Goal: Task Accomplishment & Management: Complete application form

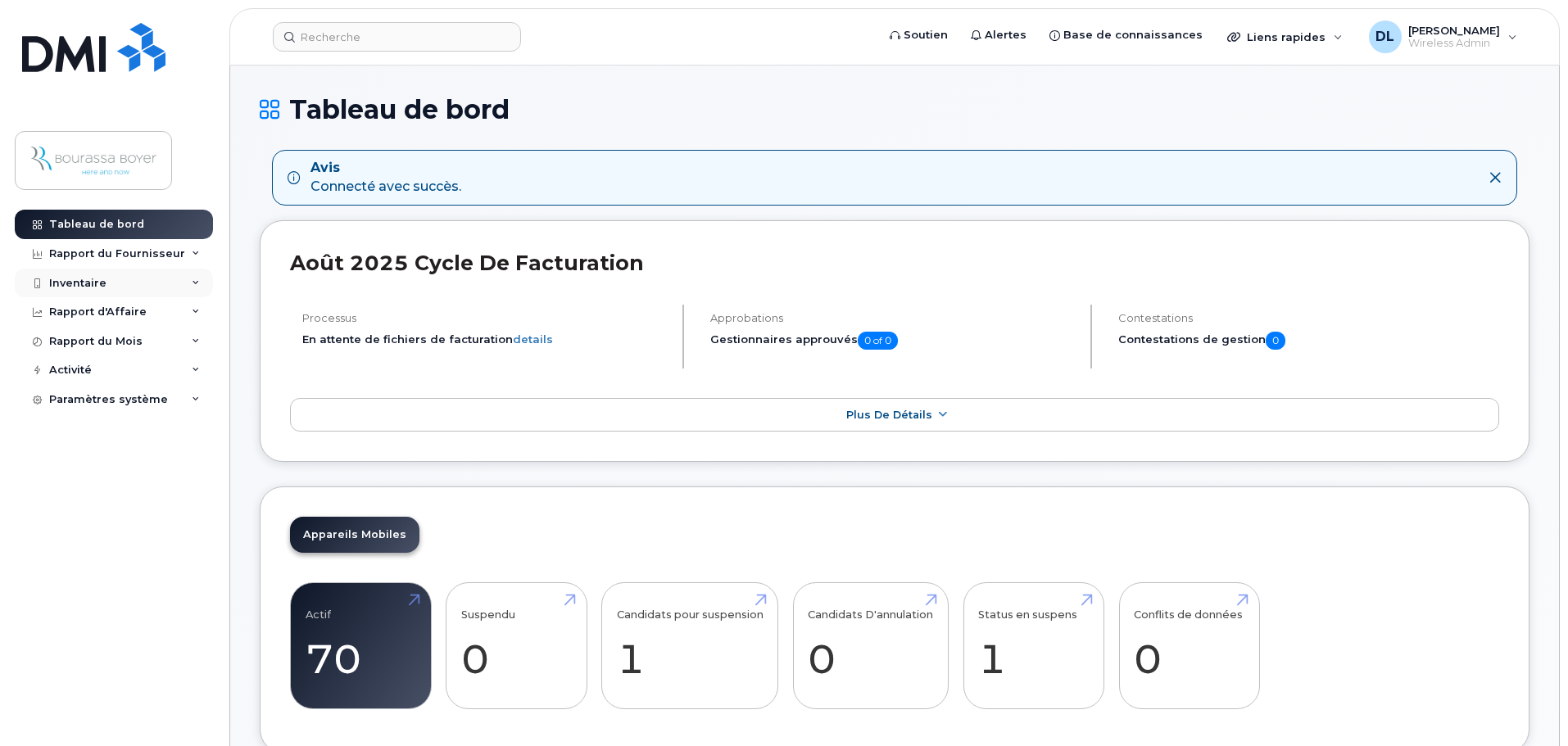
click at [106, 288] on div "Inventaire" at bounding box center [113, 283] width 199 height 30
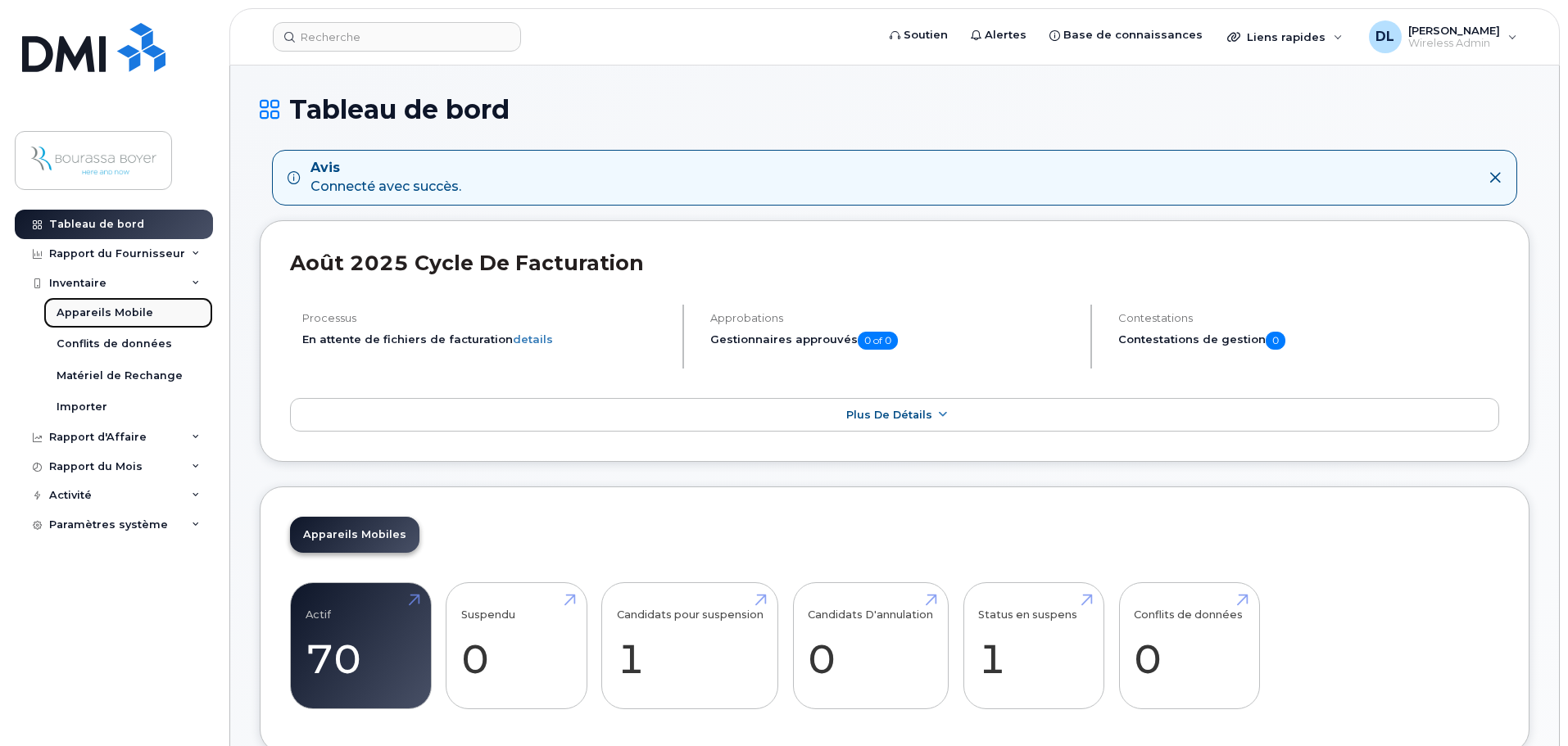
click at [112, 308] on div "Appareils Mobile" at bounding box center [104, 313] width 97 height 15
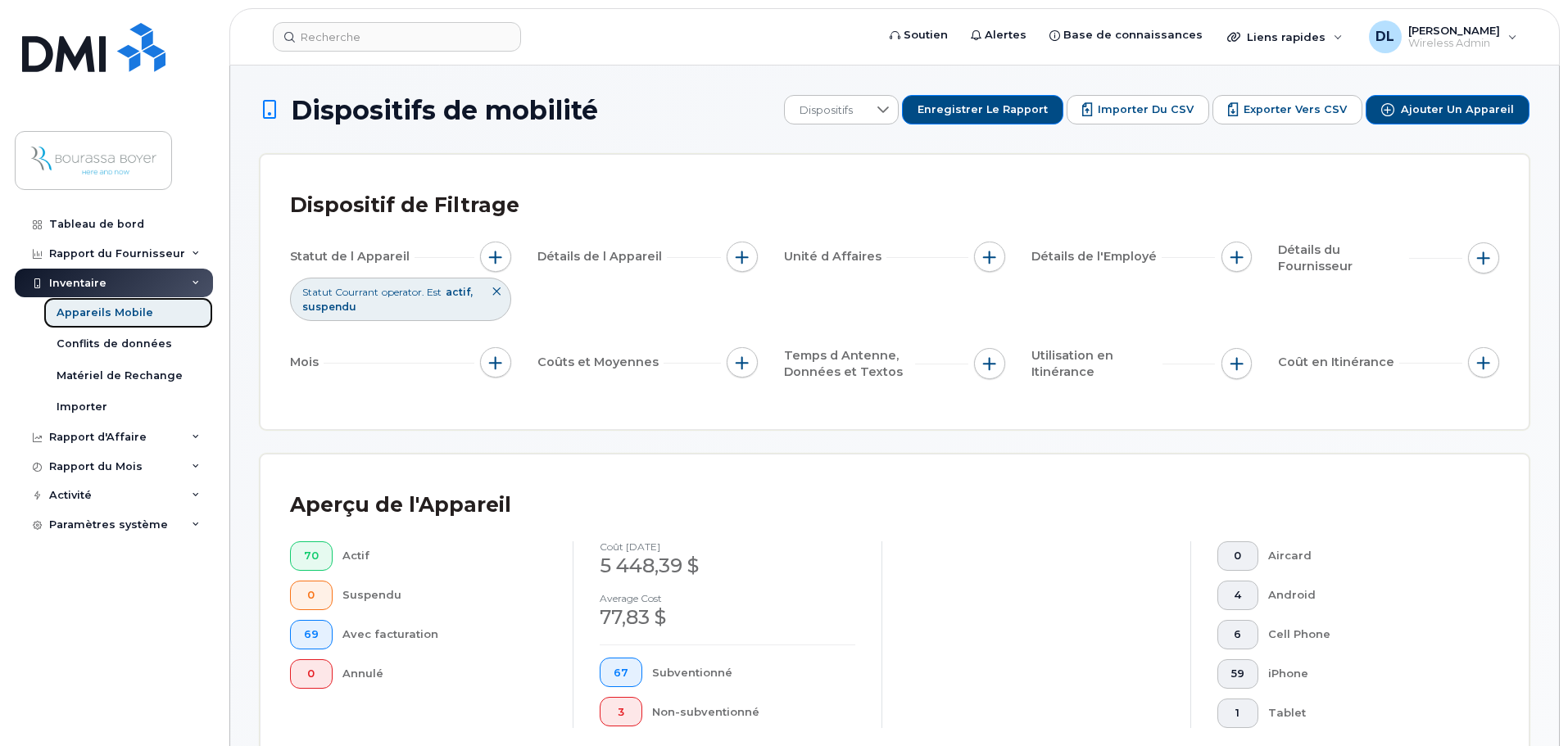
scroll to position [390, 0]
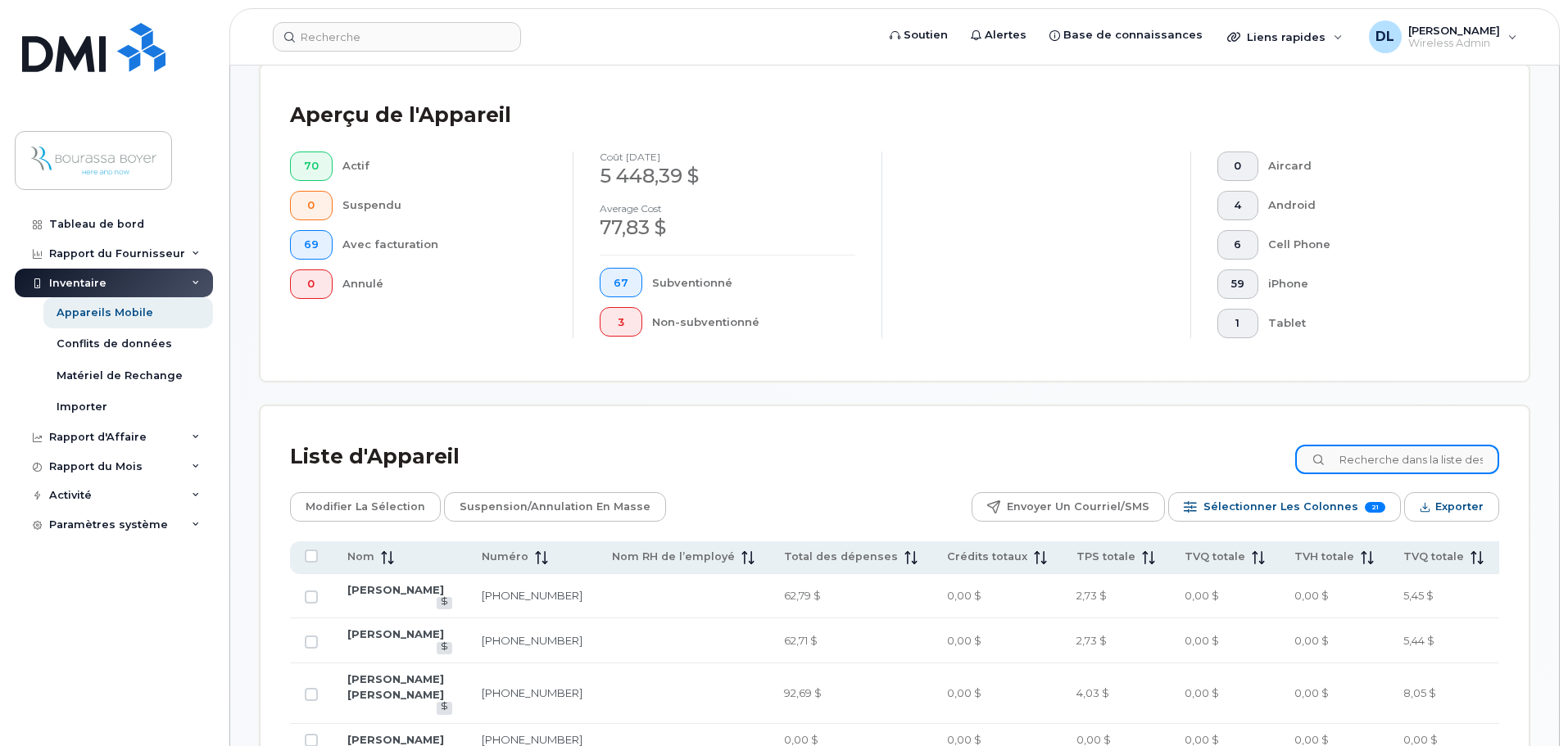
click at [1372, 469] on input at bounding box center [1397, 460] width 204 height 30
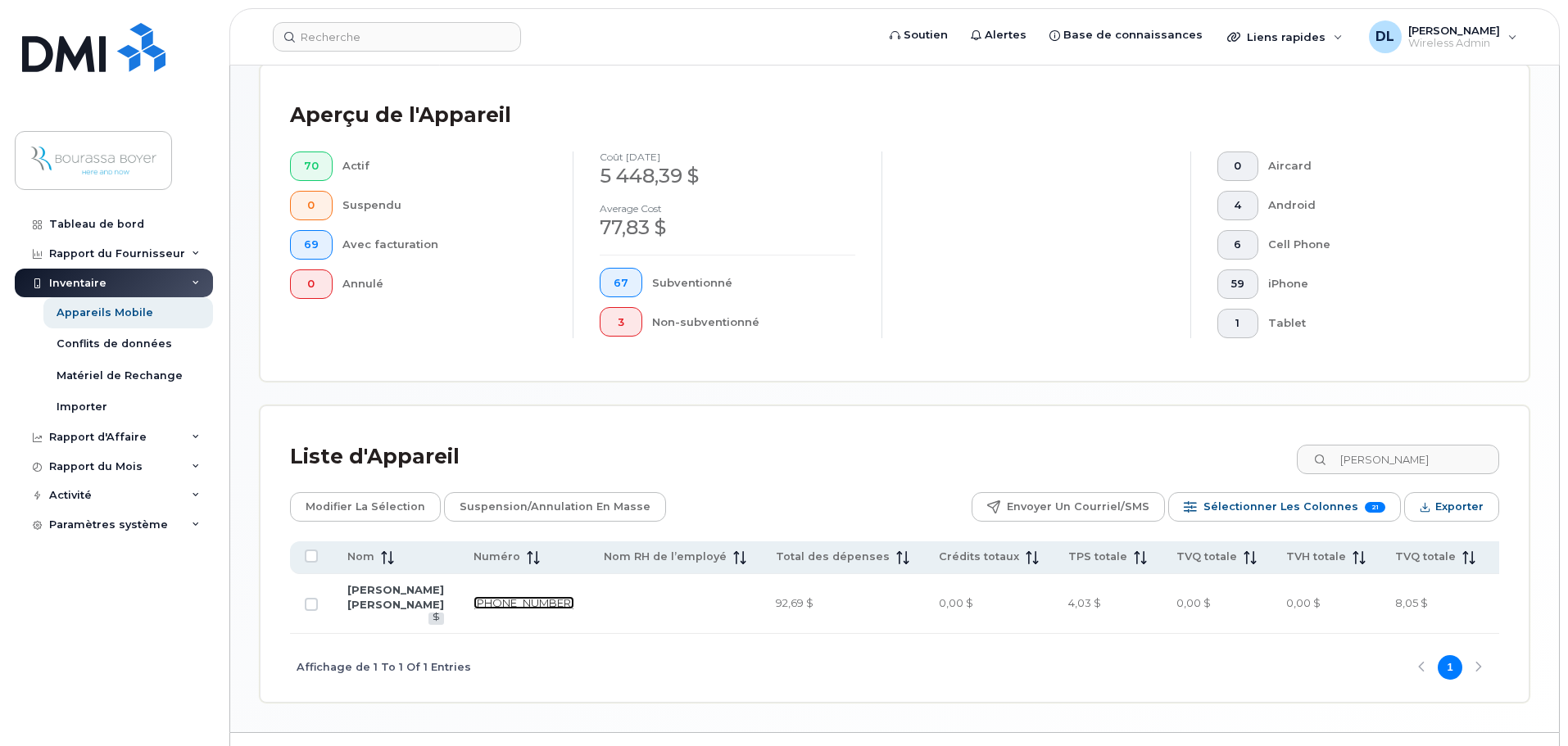
click at [473, 599] on link "438-395-0625" at bounding box center [523, 603] width 101 height 13
click at [1365, 447] on input "jessie" at bounding box center [1397, 460] width 204 height 30
type input "e"
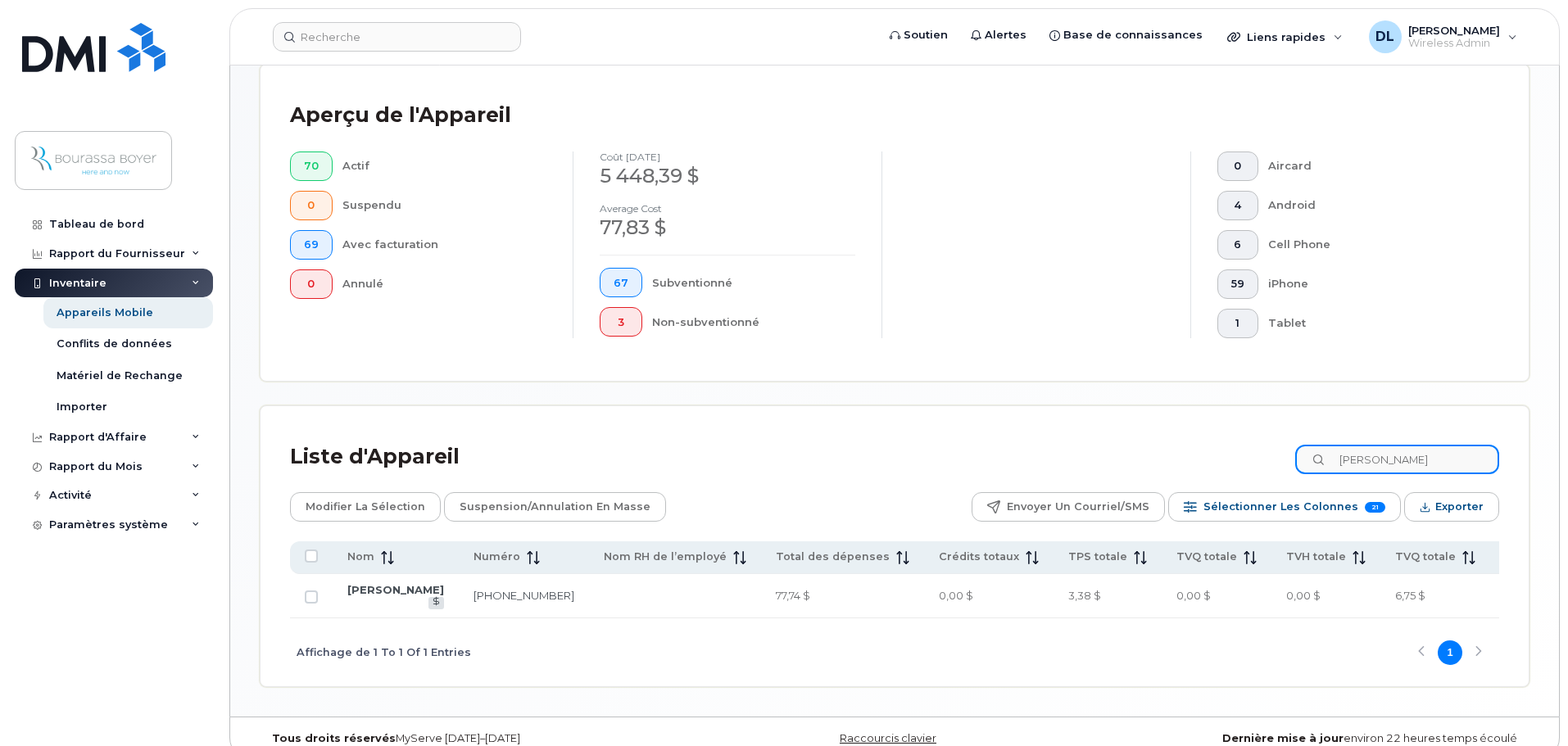
type input "francis"
click at [473, 595] on link "514-559-2124" at bounding box center [523, 596] width 101 height 13
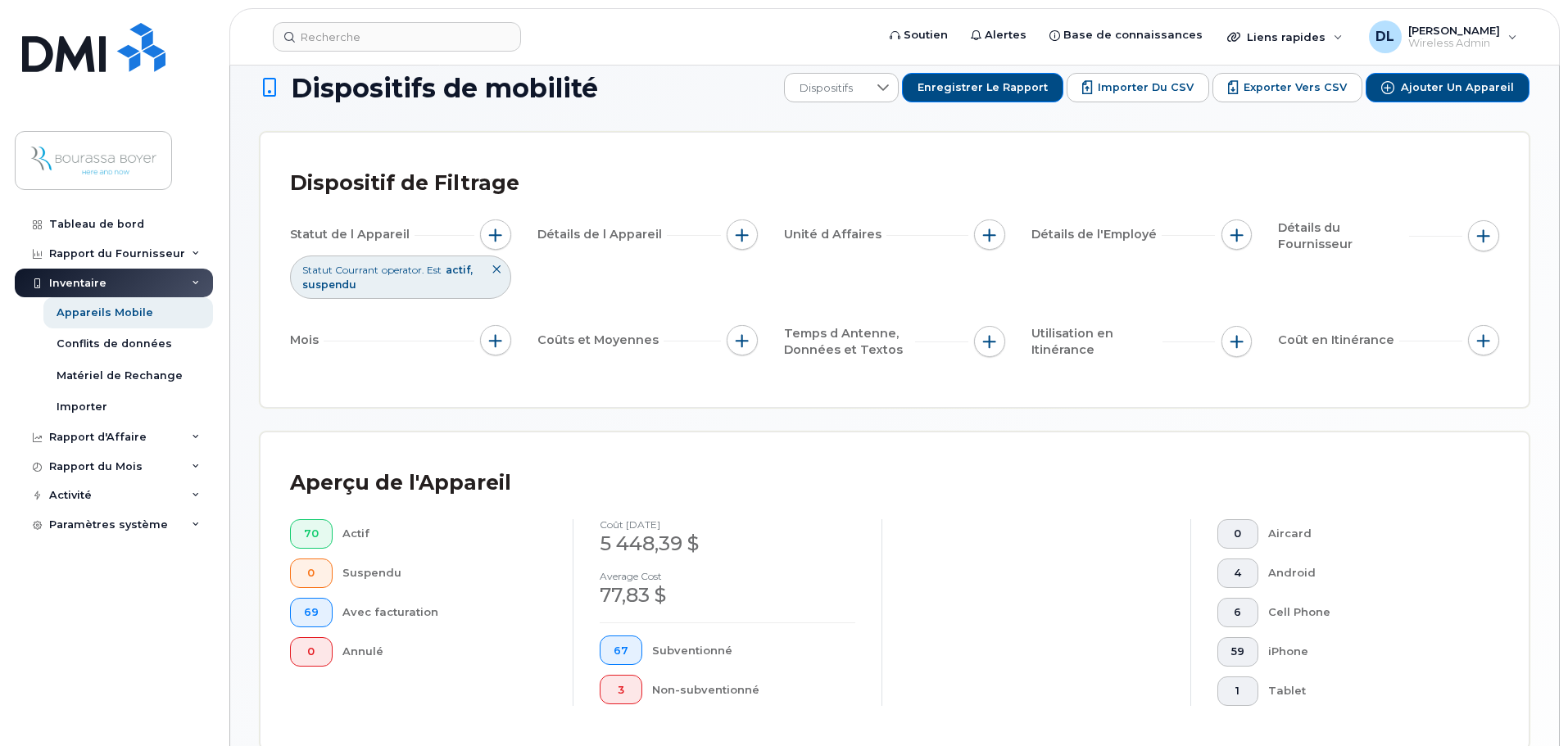
scroll to position [0, 0]
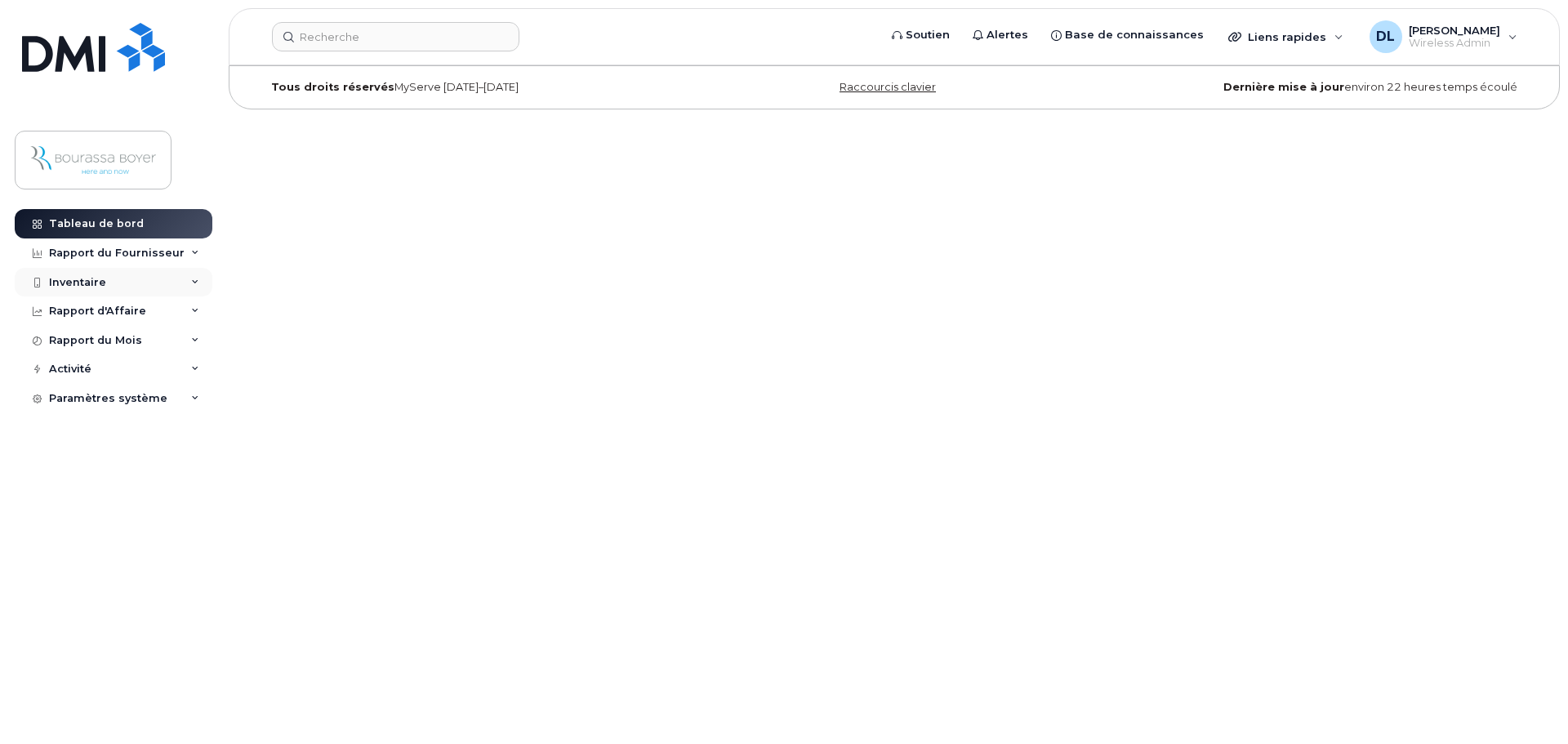
click at [127, 292] on div "Inventaire" at bounding box center [113, 282] width 198 height 30
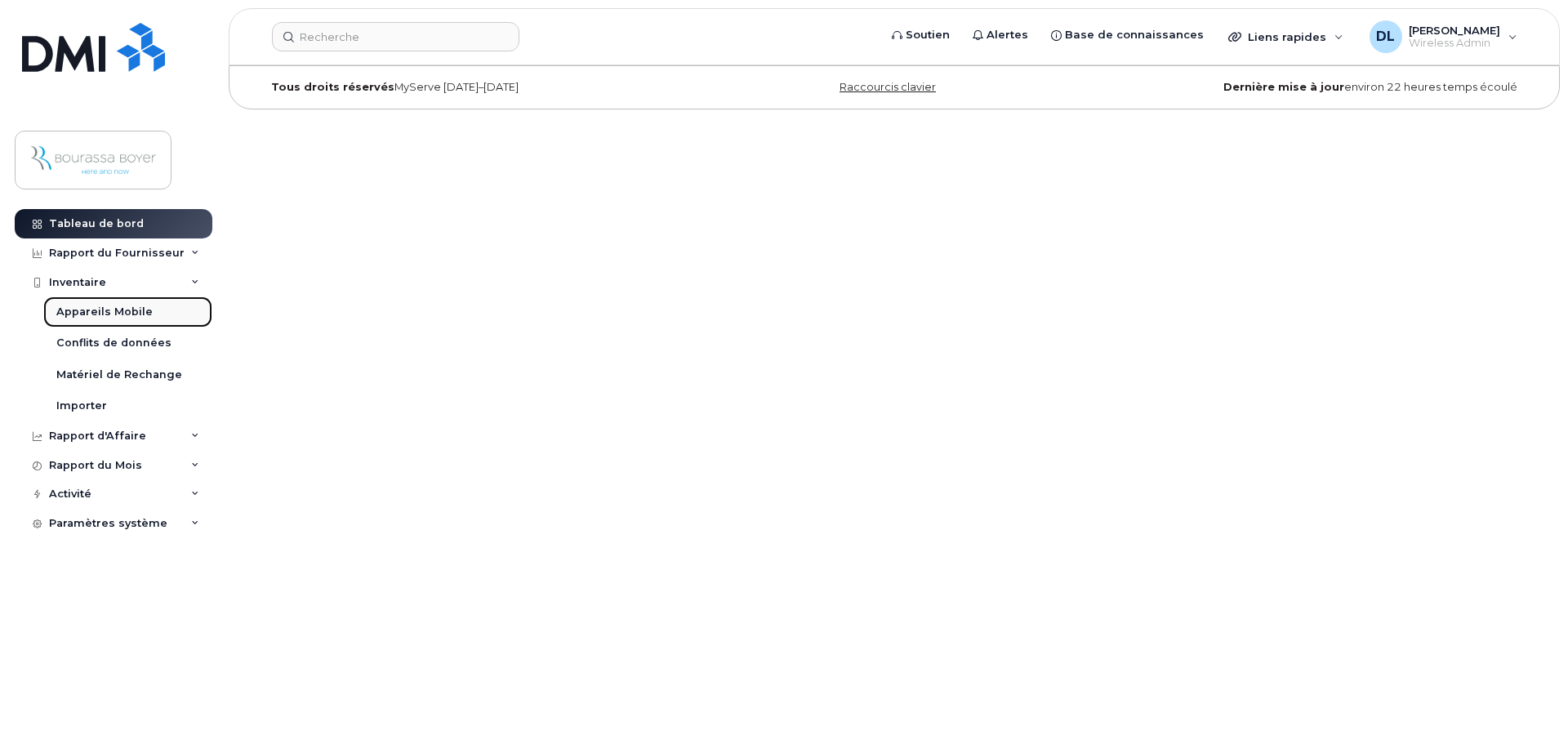
click at [133, 315] on div "Appareils Mobile" at bounding box center [104, 312] width 97 height 14
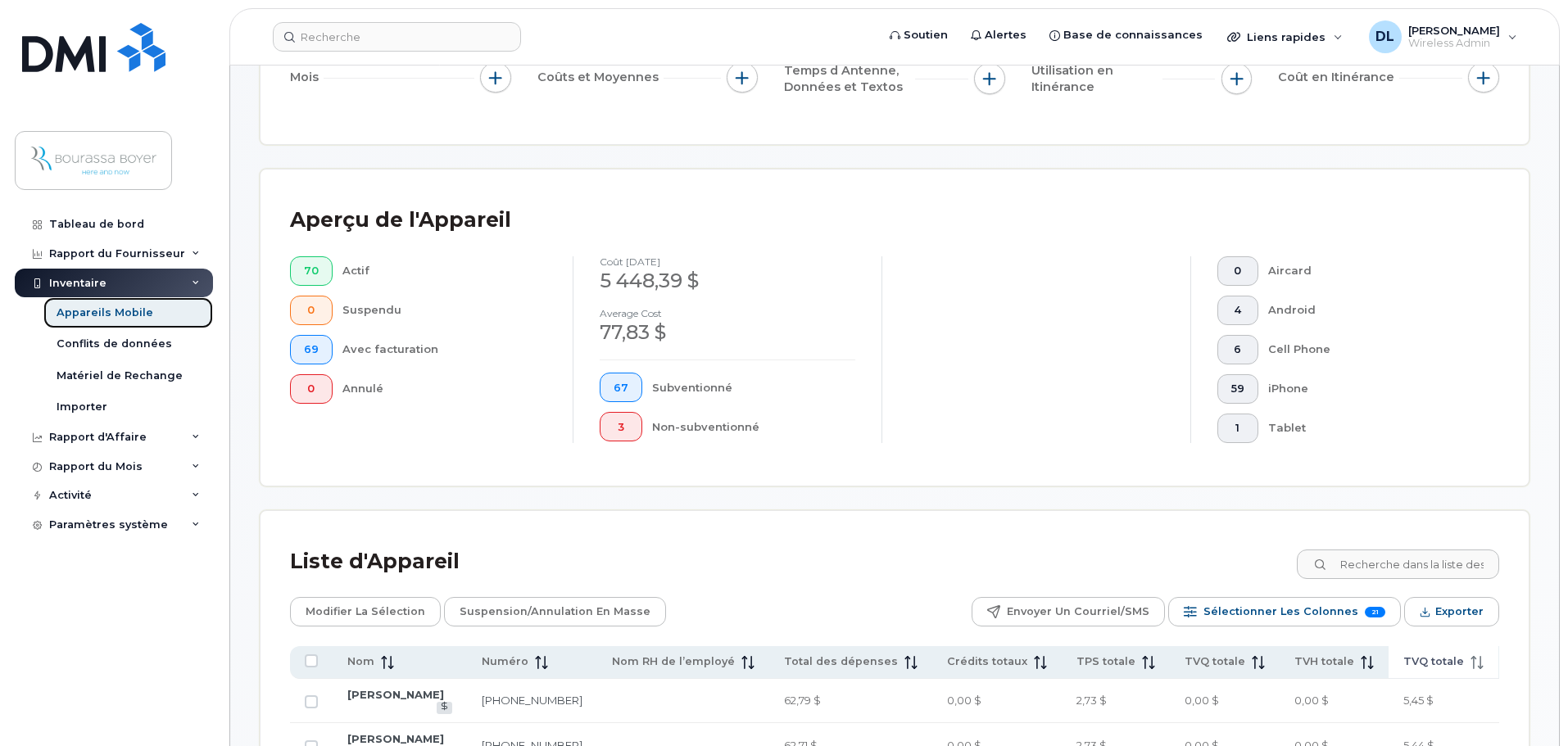
scroll to position [410, 0]
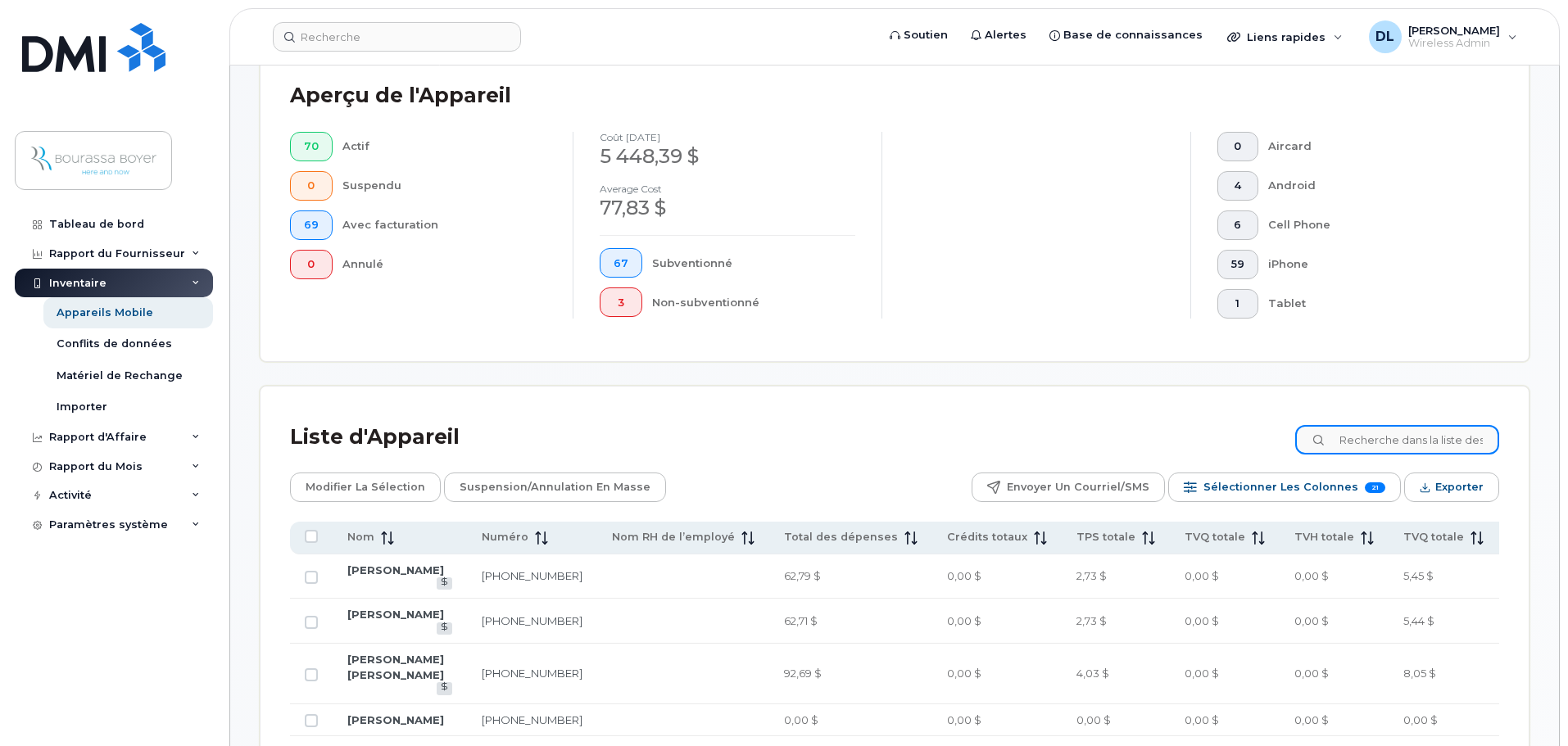
click at [1402, 427] on input at bounding box center [1397, 440] width 204 height 30
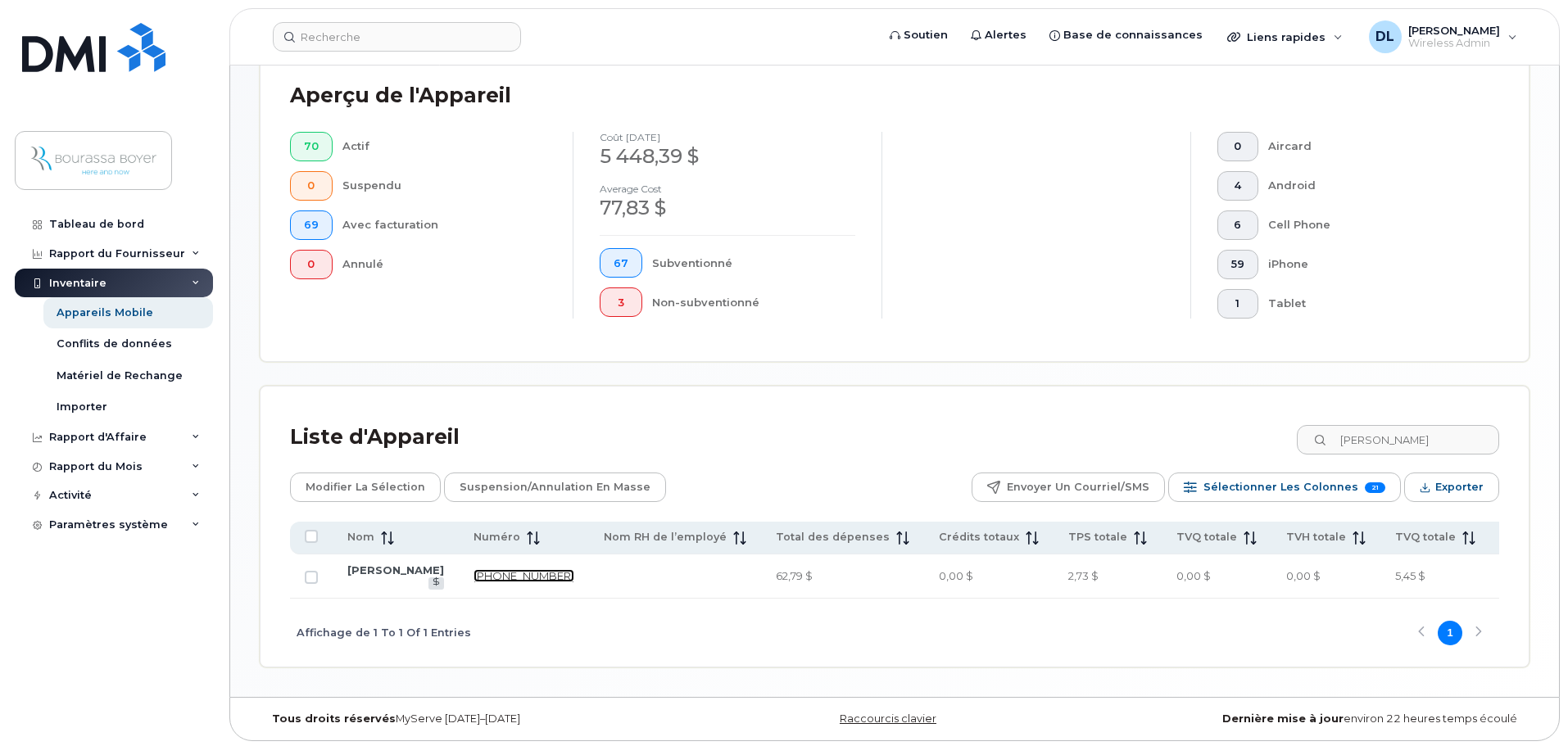
click at [473, 581] on link "450-601-3288" at bounding box center [523, 576] width 101 height 13
click at [1376, 441] on input "annabelle" at bounding box center [1397, 440] width 204 height 30
type input "francis"
click at [473, 581] on link "514-559-2124" at bounding box center [523, 576] width 101 height 13
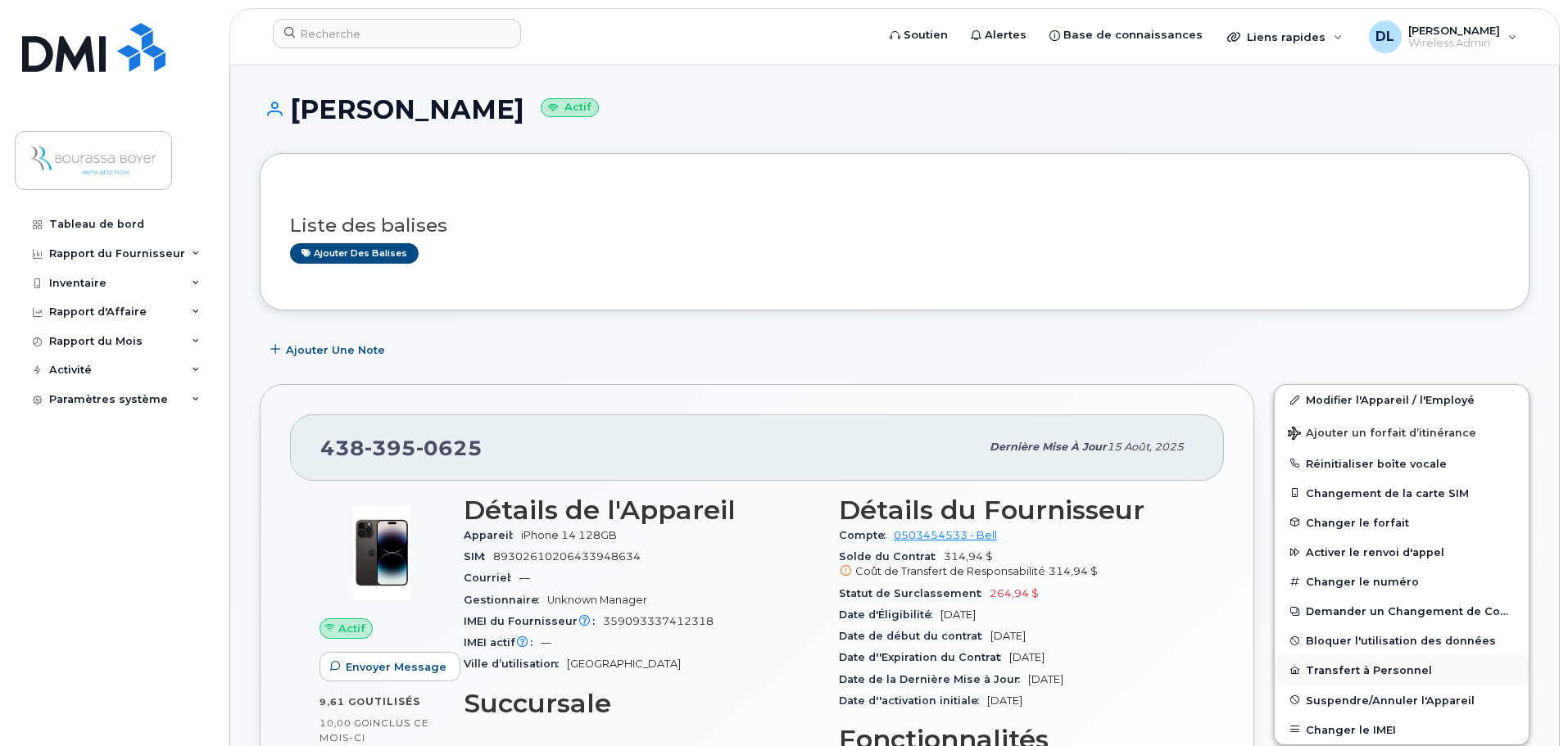
click at [1328, 668] on button "Transfert à Personnel" at bounding box center [1402, 670] width 254 height 30
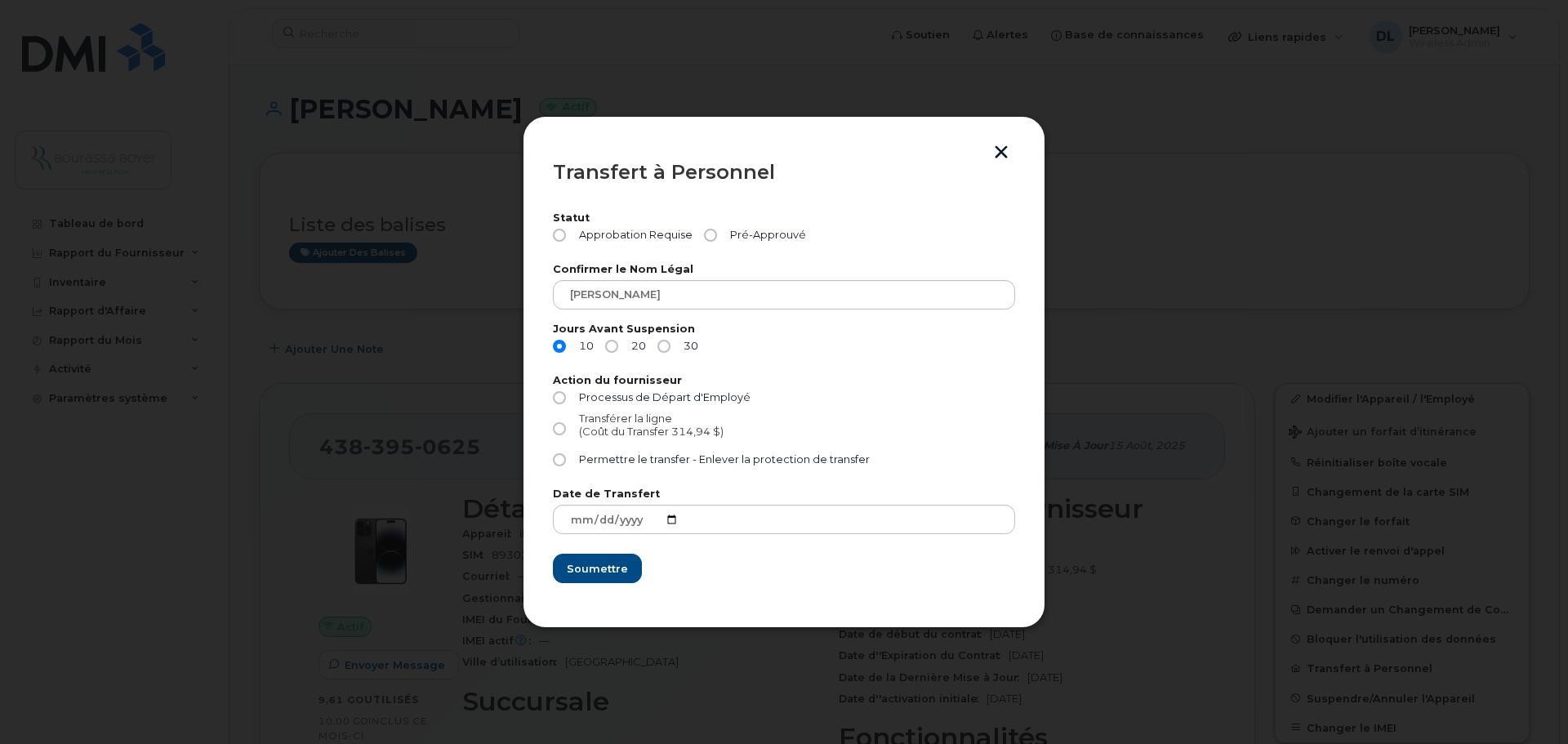
click at [560, 427] on input "Transférer la ligne (Coût du Transfer 314,94 $)" at bounding box center [559, 429] width 13 height 13
radio input "true"
click at [668, 344] on input "30" at bounding box center [663, 346] width 13 height 13
radio input "true"
click at [709, 235] on input "Pré-Approuvé" at bounding box center [710, 235] width 13 height 13
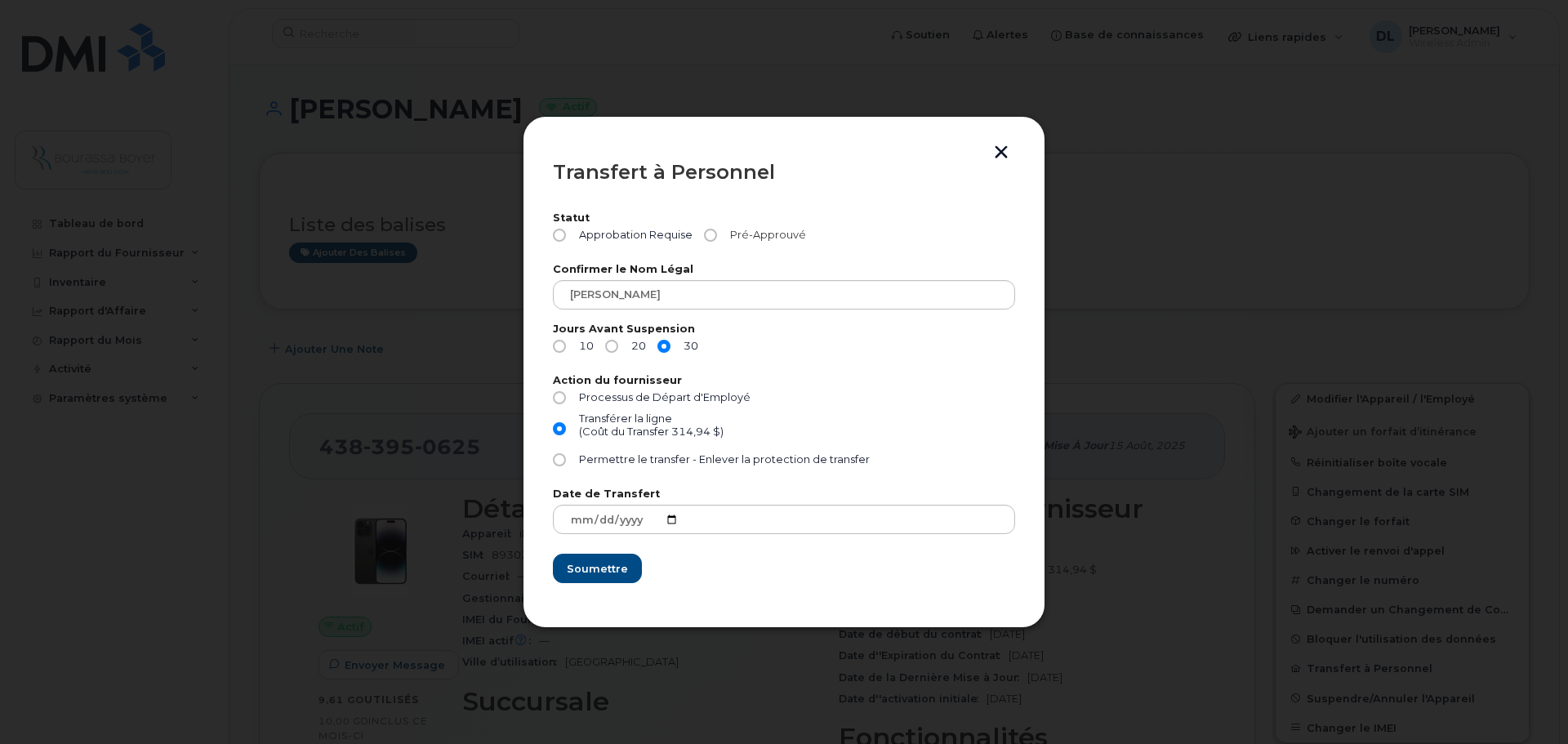
radio input "true"
drag, startPoint x: 606, startPoint y: 574, endPoint x: 703, endPoint y: 593, distance: 98.8
click at [703, 593] on section "Statut Approbation Requise Pré-Approuvé Confirmer le Nom Légal Jessie Rioux Cal…" at bounding box center [784, 399] width 462 height 400
click at [995, 158] on button "button" at bounding box center [1000, 154] width 24 height 17
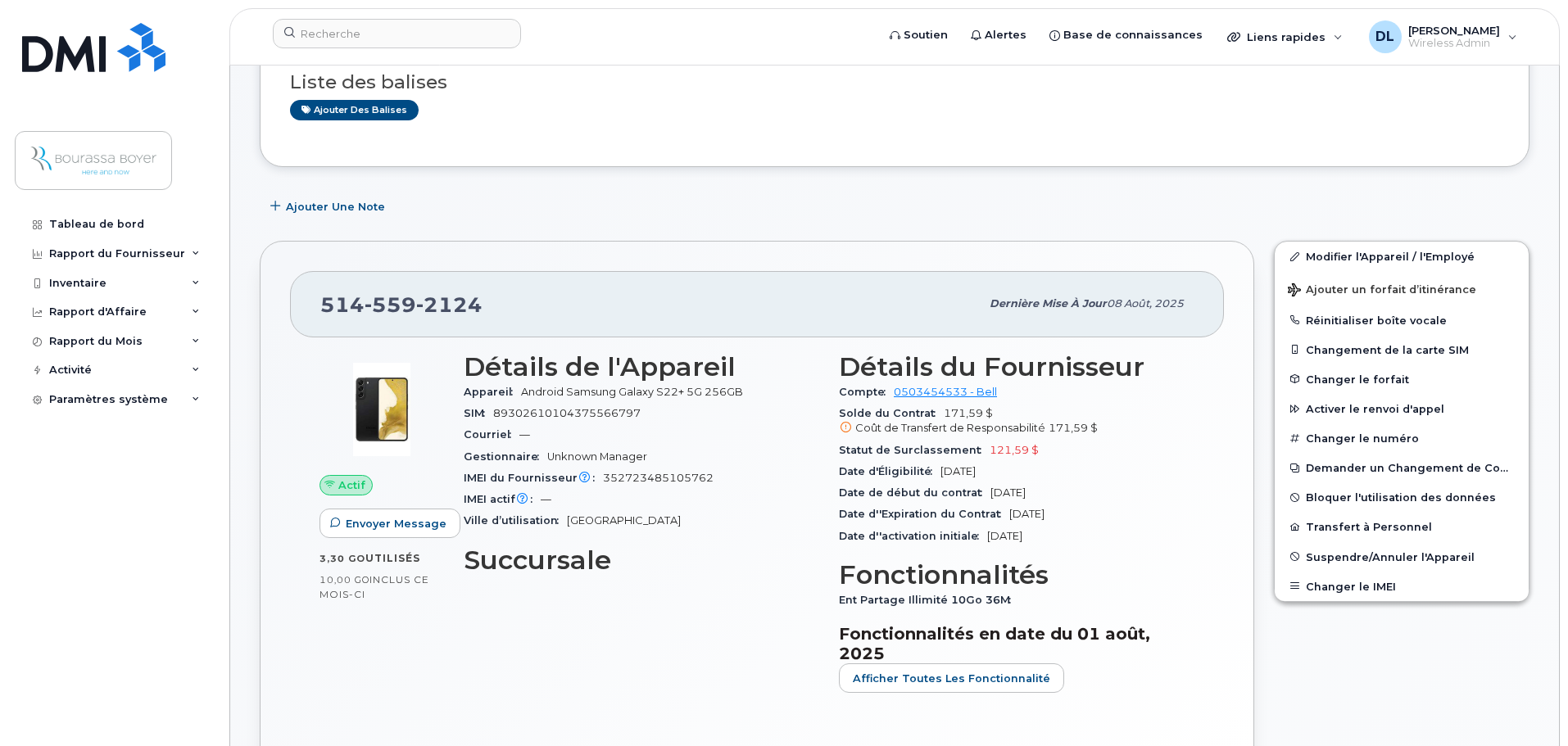
scroll to position [327, 0]
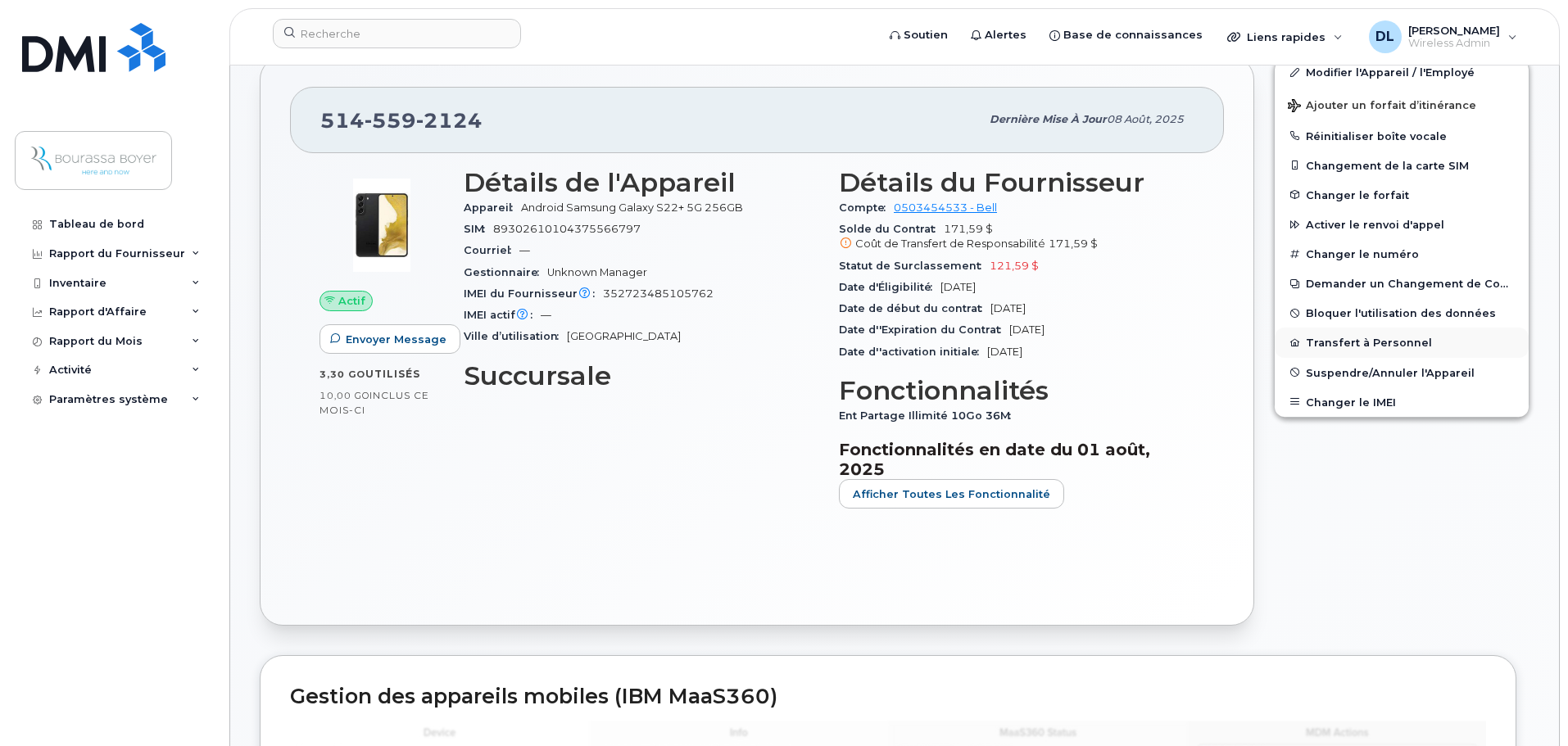
click at [1350, 346] on button "Transfert à Personnel" at bounding box center [1402, 342] width 254 height 30
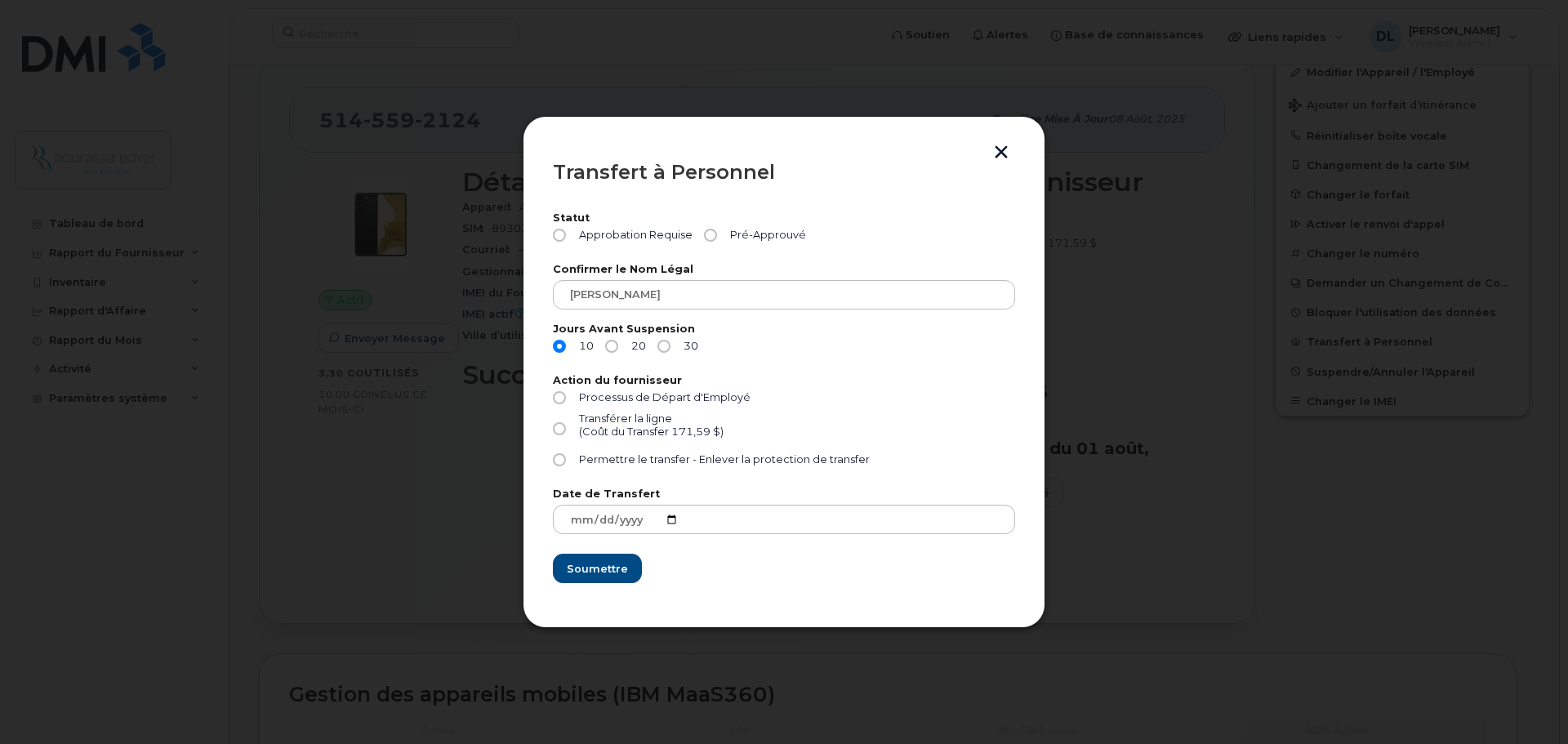
click at [345, 451] on div at bounding box center [784, 372] width 1568 height 744
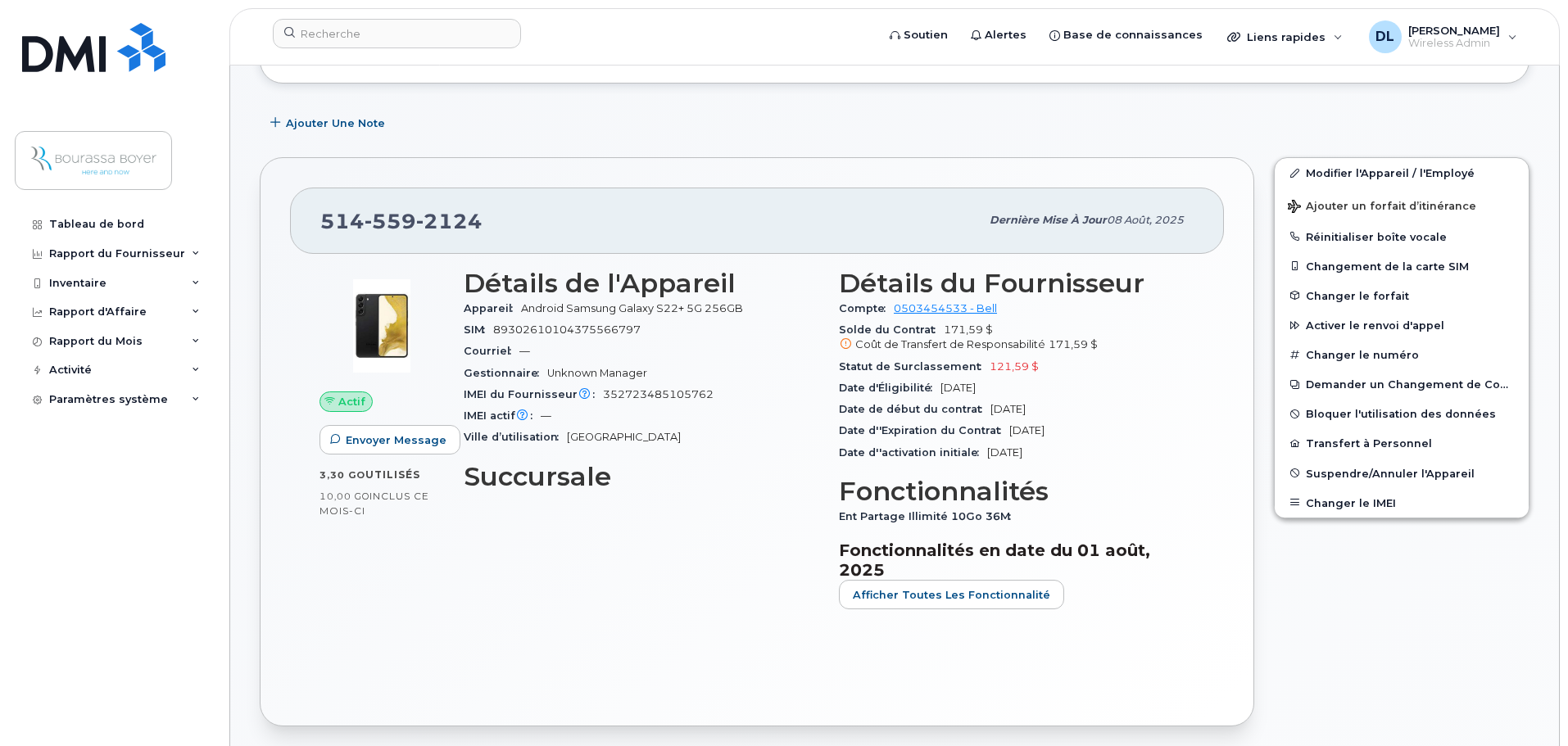
scroll to position [0, 0]
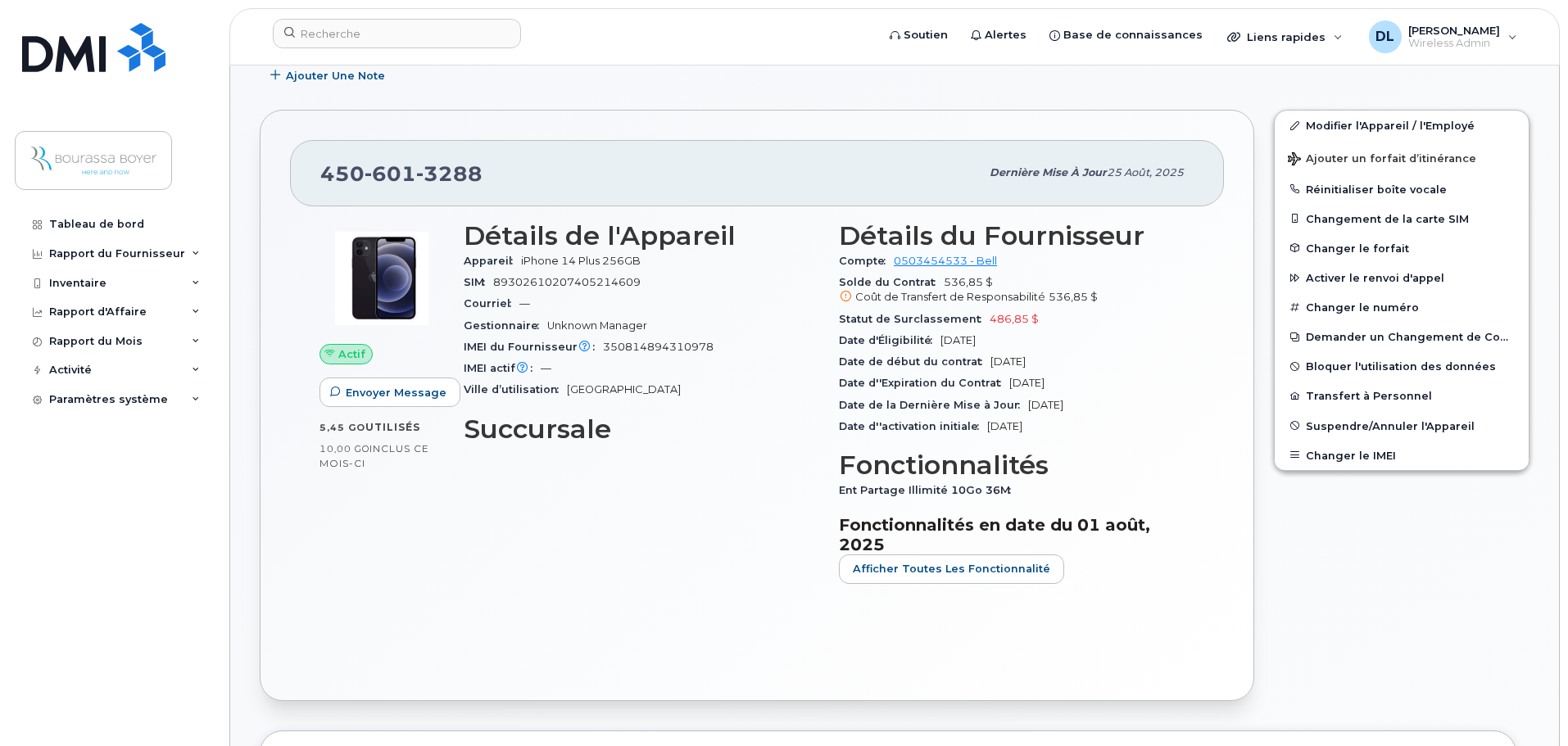
scroll to position [246, 0]
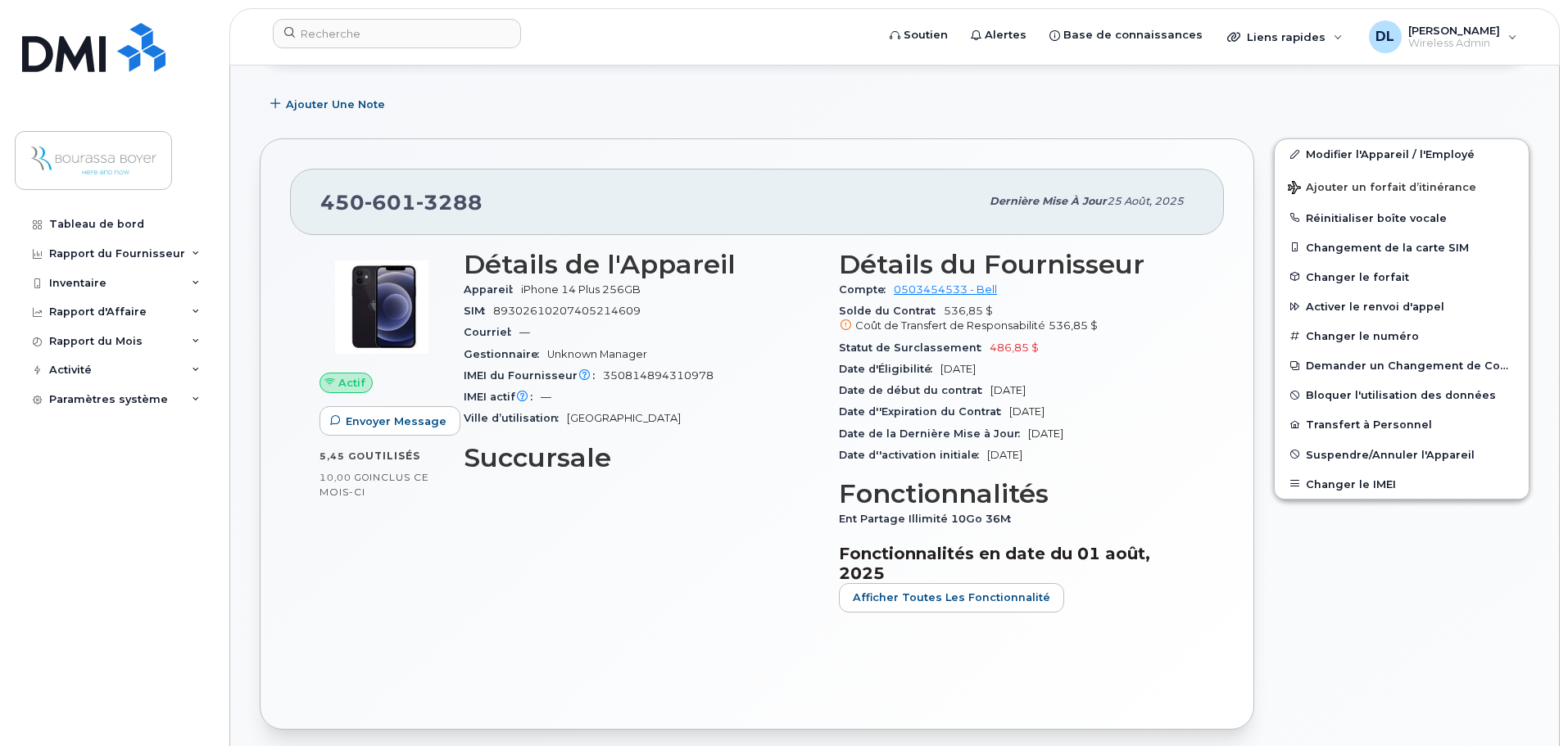
click at [618, 644] on div "Actif Envoyer Message 5,45 Go  utilisés 10,00 Go  inclus ce mois-ci Détails de …" at bounding box center [757, 467] width 934 height 464
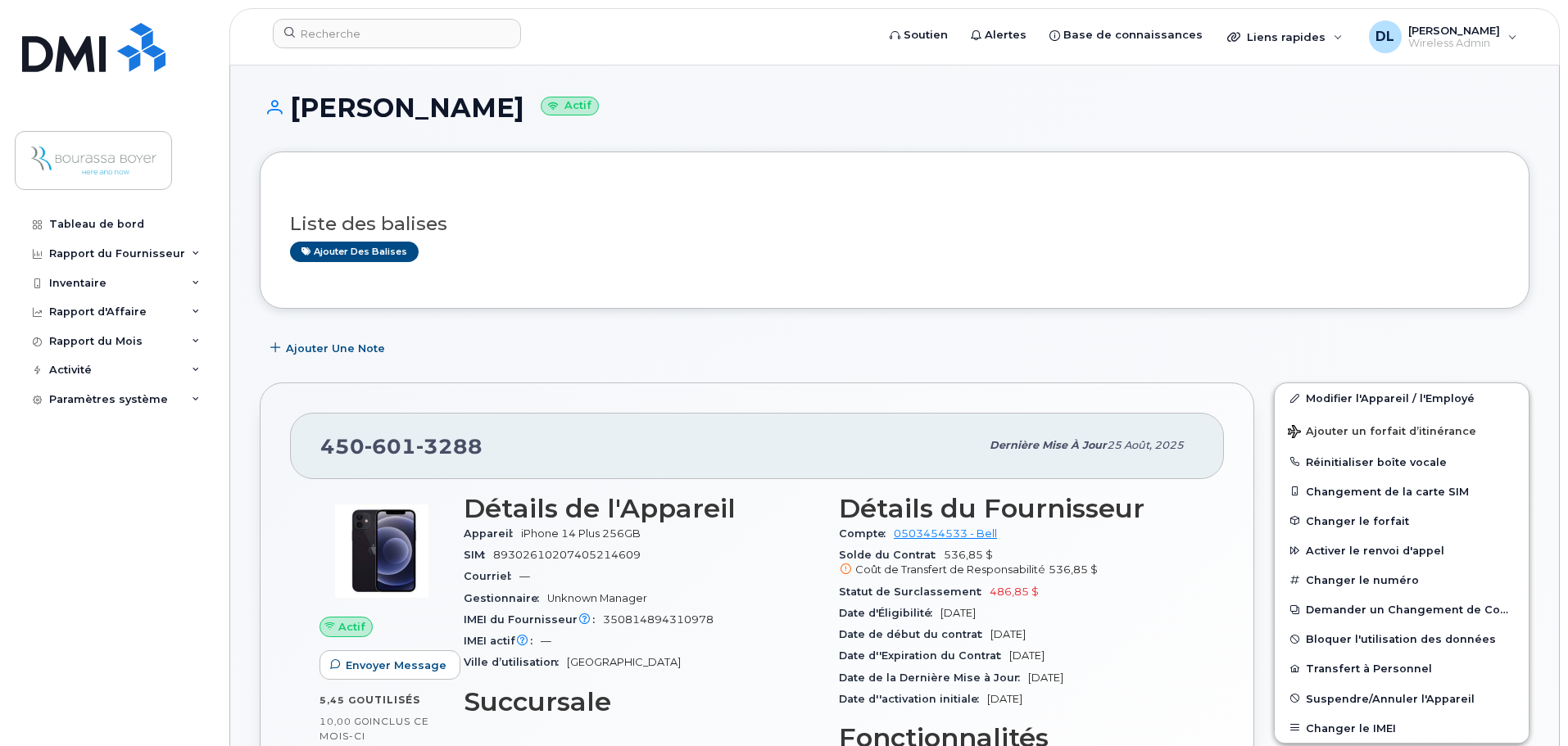
scroll to position [0, 0]
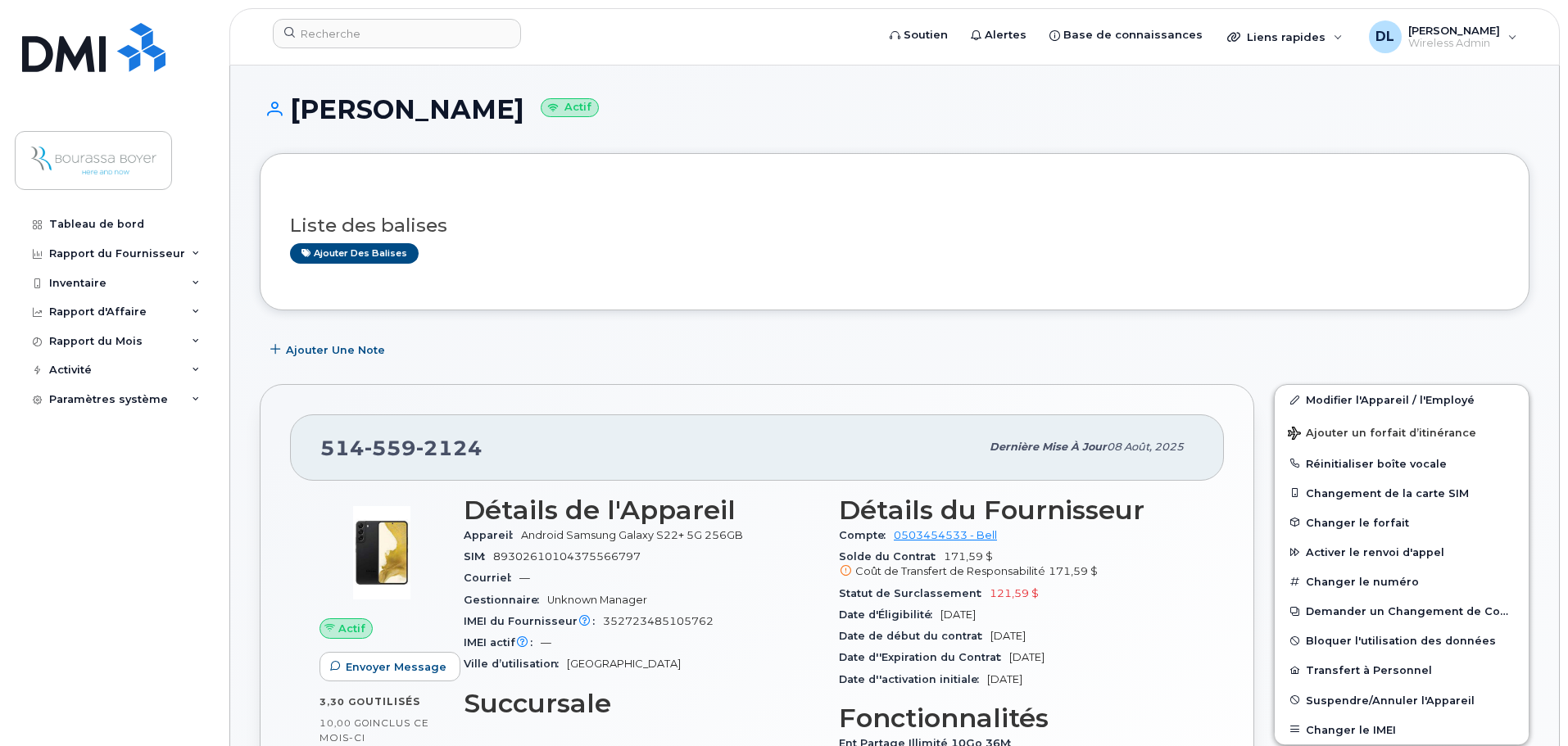
click at [150, 581] on div "Tableau de bord Rapport du Fournisseur Facturation mensuelle Quotidiennes des D…" at bounding box center [115, 465] width 202 height 512
click at [80, 288] on div "Inventaire" at bounding box center [77, 283] width 57 height 13
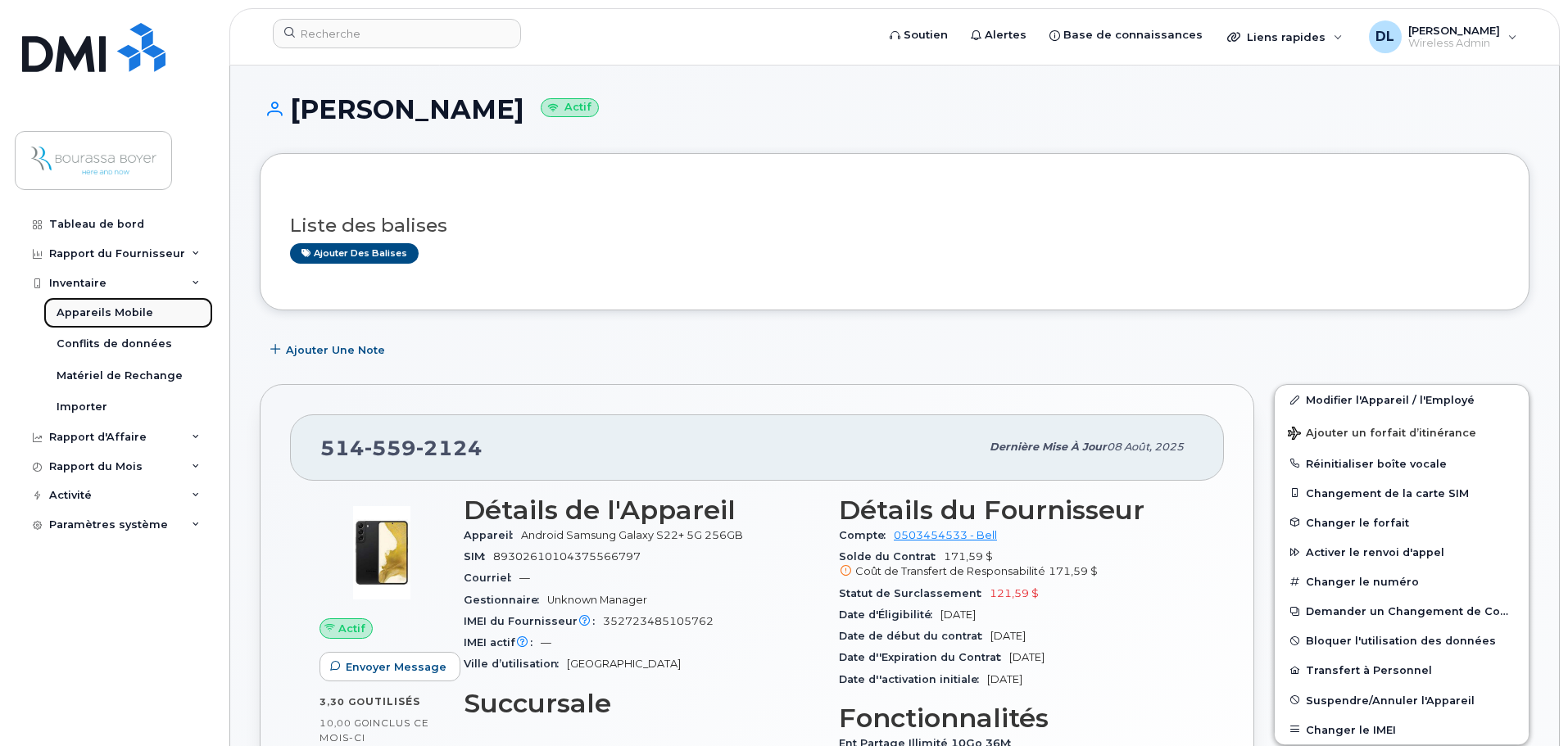
click at [83, 309] on div "Appareils Mobile" at bounding box center [104, 313] width 97 height 15
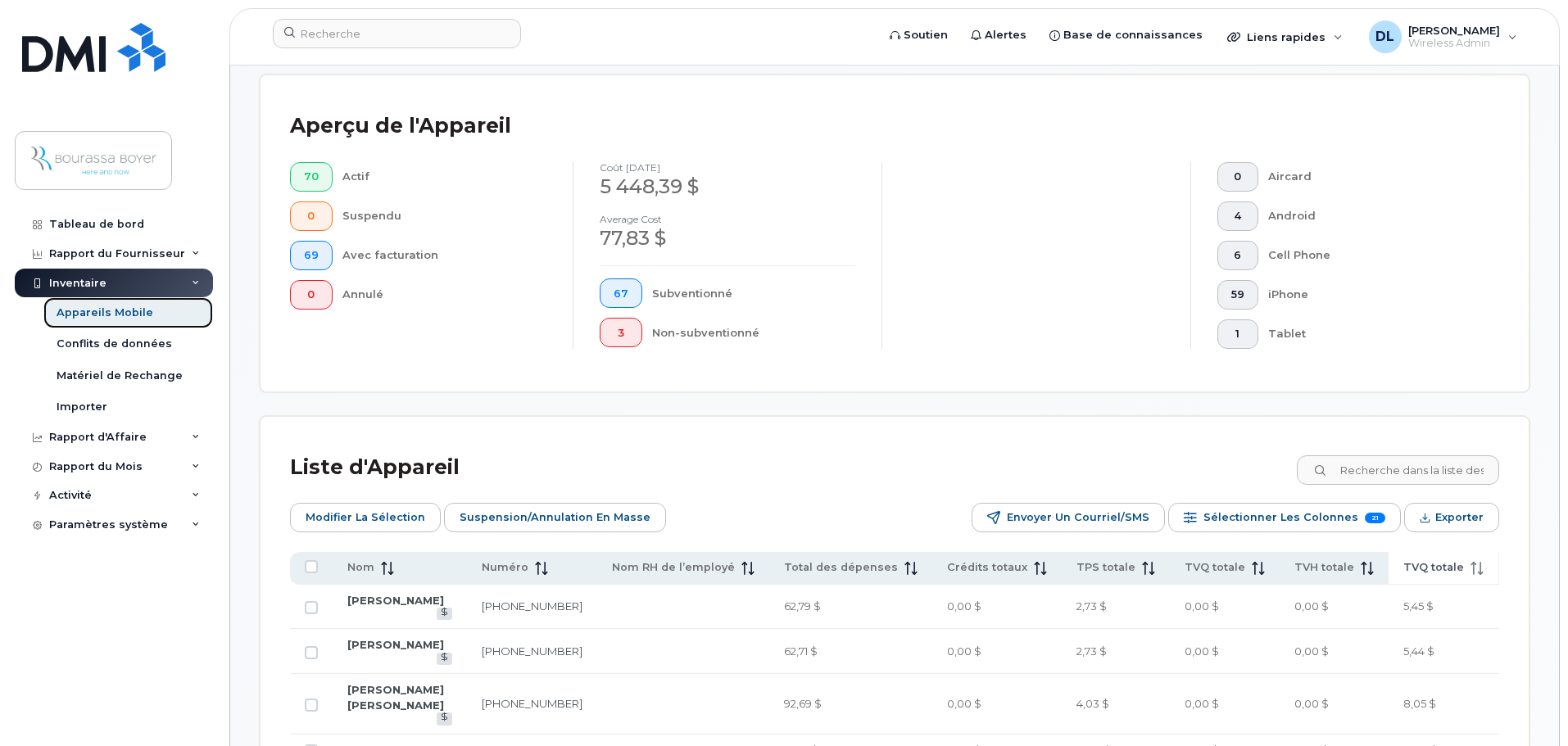
scroll to position [410, 0]
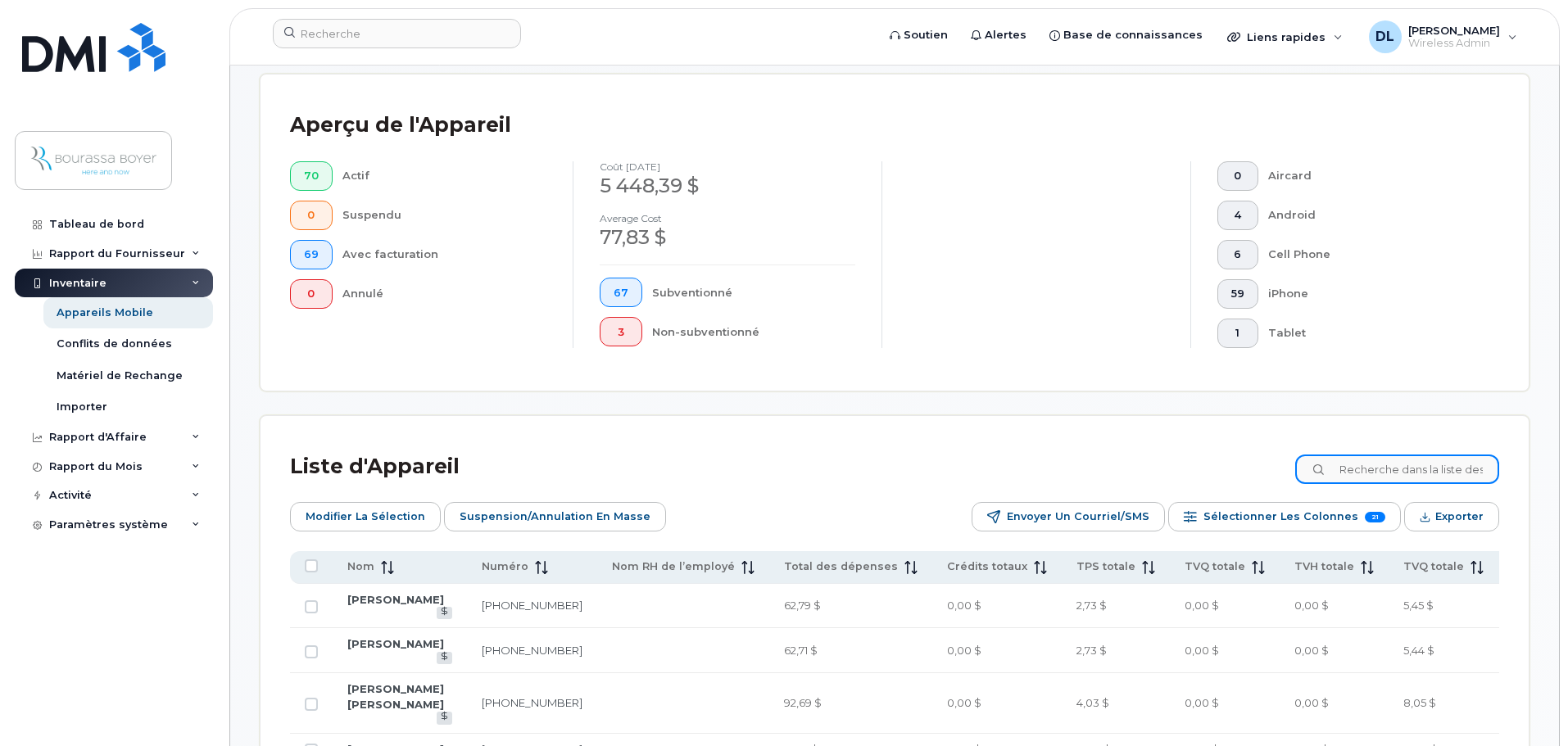
click at [1376, 479] on input at bounding box center [1397, 469] width 204 height 30
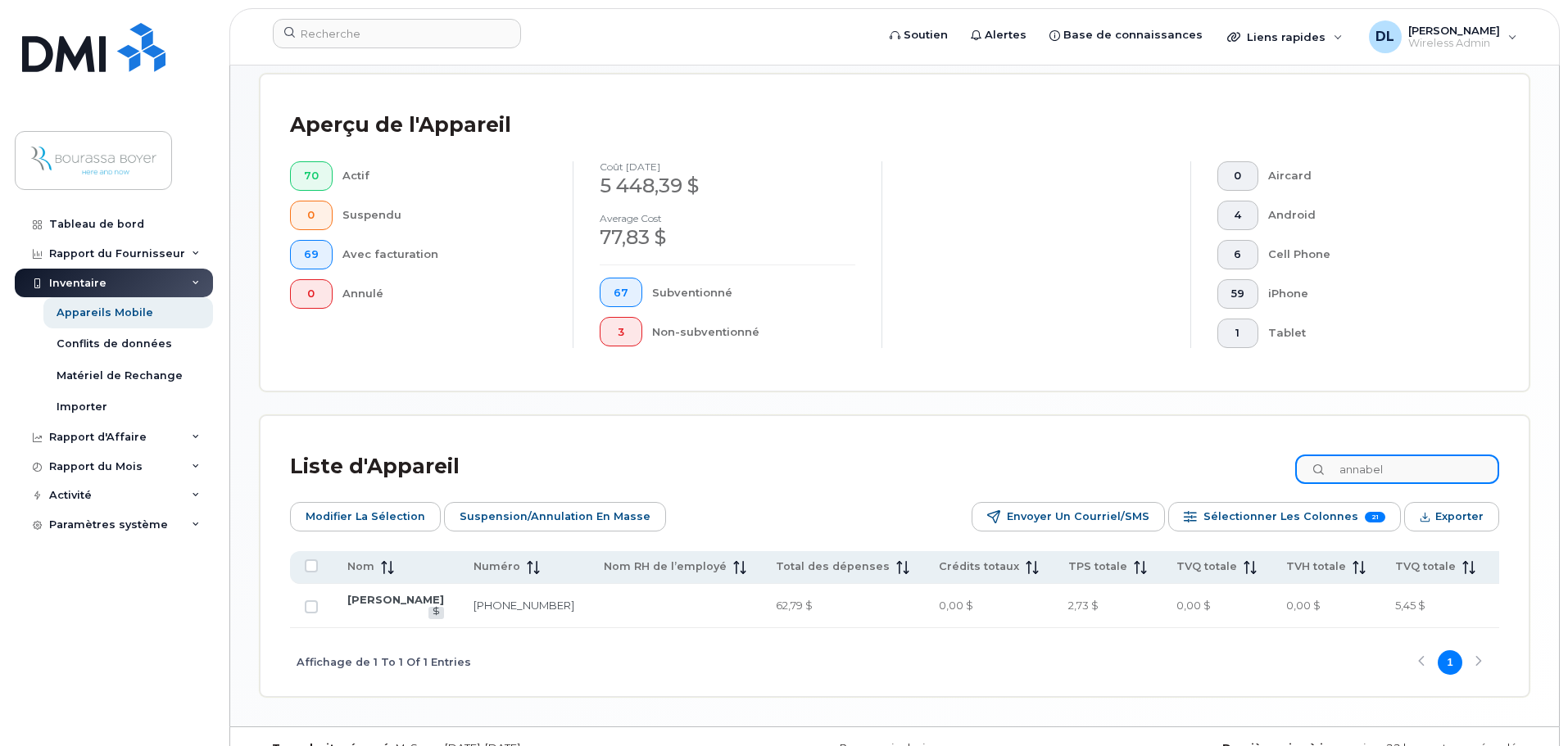
type input "annabel"
click at [1412, 470] on input "annabel" at bounding box center [1397, 469] width 204 height 30
click at [459, 607] on td "450-601-3288" at bounding box center [524, 606] width 131 height 45
click at [473, 606] on link "450-601-3288" at bounding box center [523, 605] width 101 height 13
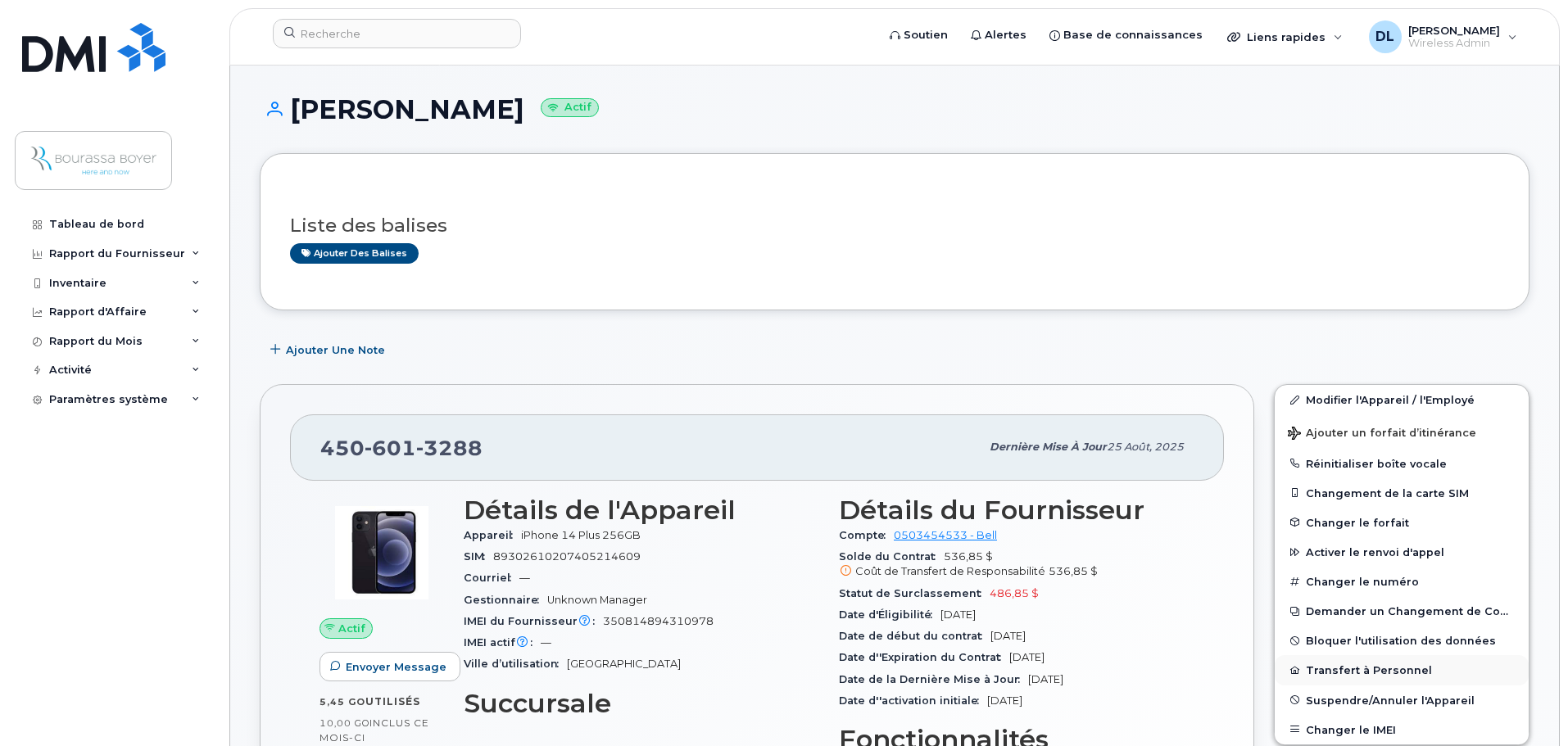
click at [1338, 672] on button "Transfert à Personnel" at bounding box center [1402, 670] width 254 height 30
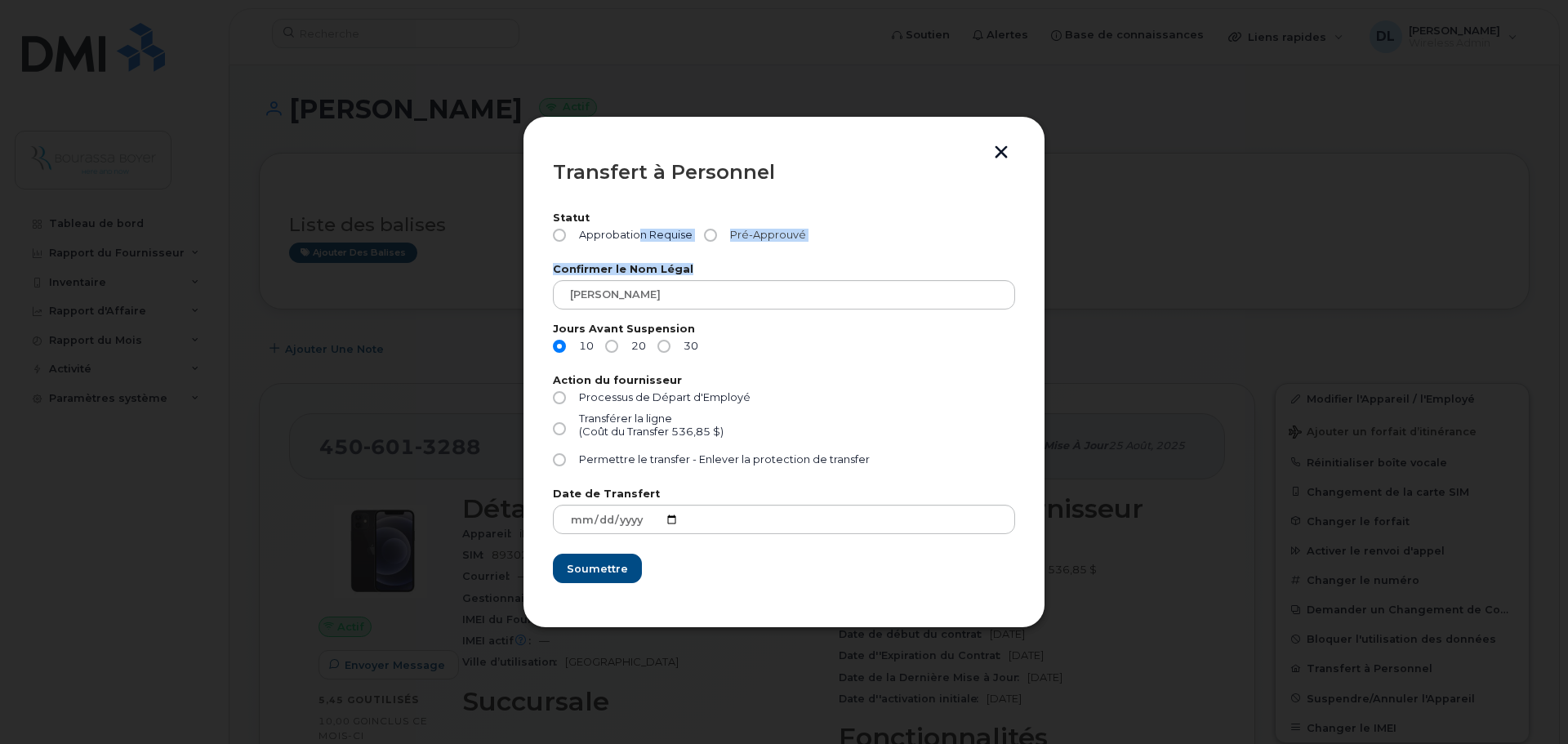
drag, startPoint x: 636, startPoint y: 240, endPoint x: 791, endPoint y: 233, distance: 155.2
click at [828, 261] on form "Statut Approbation Requise Pré-Approuvé Confirmer le Nom Légal [PERSON_NAME] Jo…" at bounding box center [784, 399] width 462 height 371
click at [788, 231] on span "Pré-Approuvé" at bounding box center [764, 235] width 82 height 13
click at [717, 231] on input "Pré-Approuvé" at bounding box center [710, 235] width 13 height 13
radio input "true"
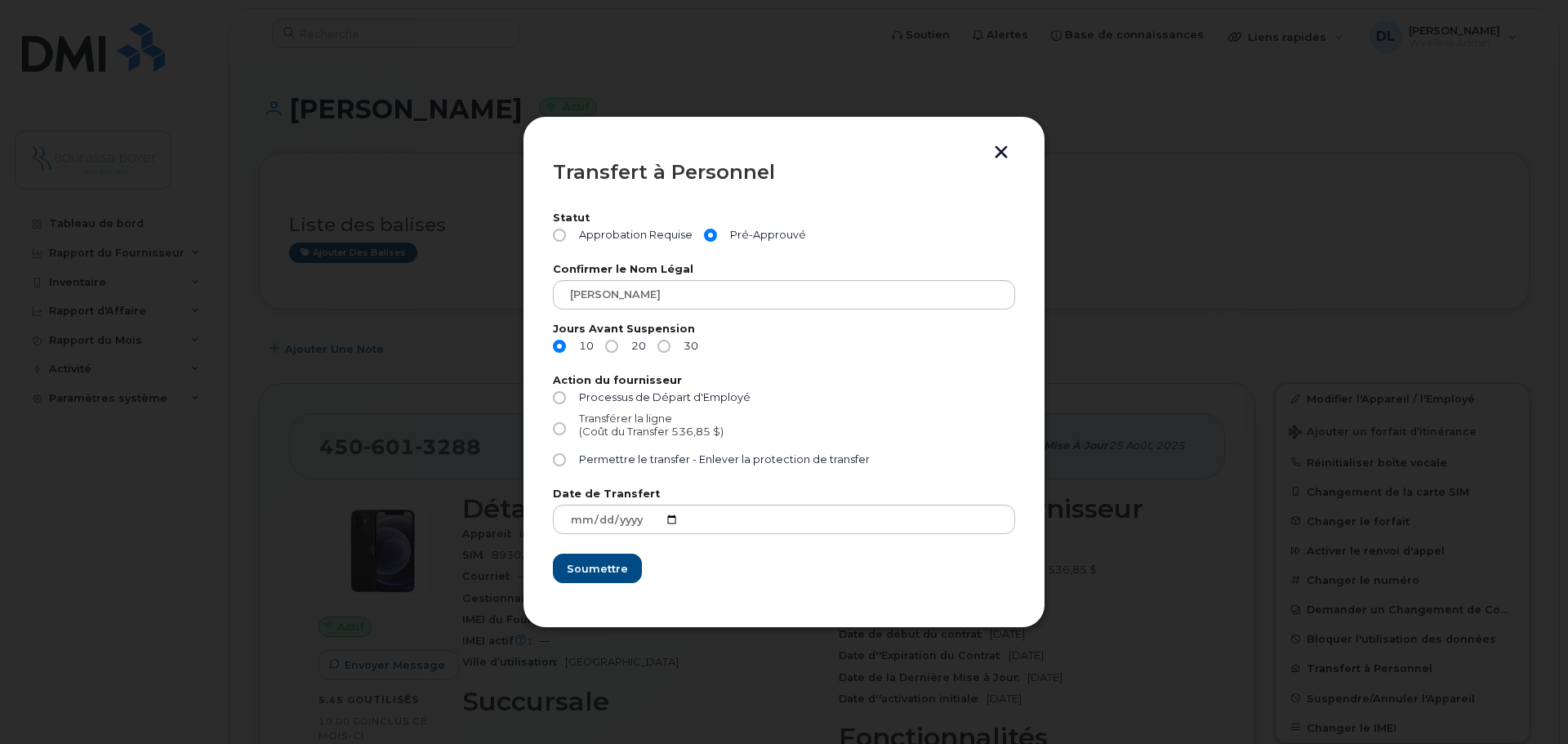
click at [610, 432] on div "(Coût du Transfer 536,85 $)" at bounding box center [652, 432] width 145 height 13
click at [566, 432] on input "Transférer la ligne (Coût du Transfer 536,85 $)" at bounding box center [559, 429] width 13 height 13
radio input "true"
click at [602, 570] on span "Soumettre" at bounding box center [596, 569] width 61 height 15
